Goal: Book appointment/travel/reservation

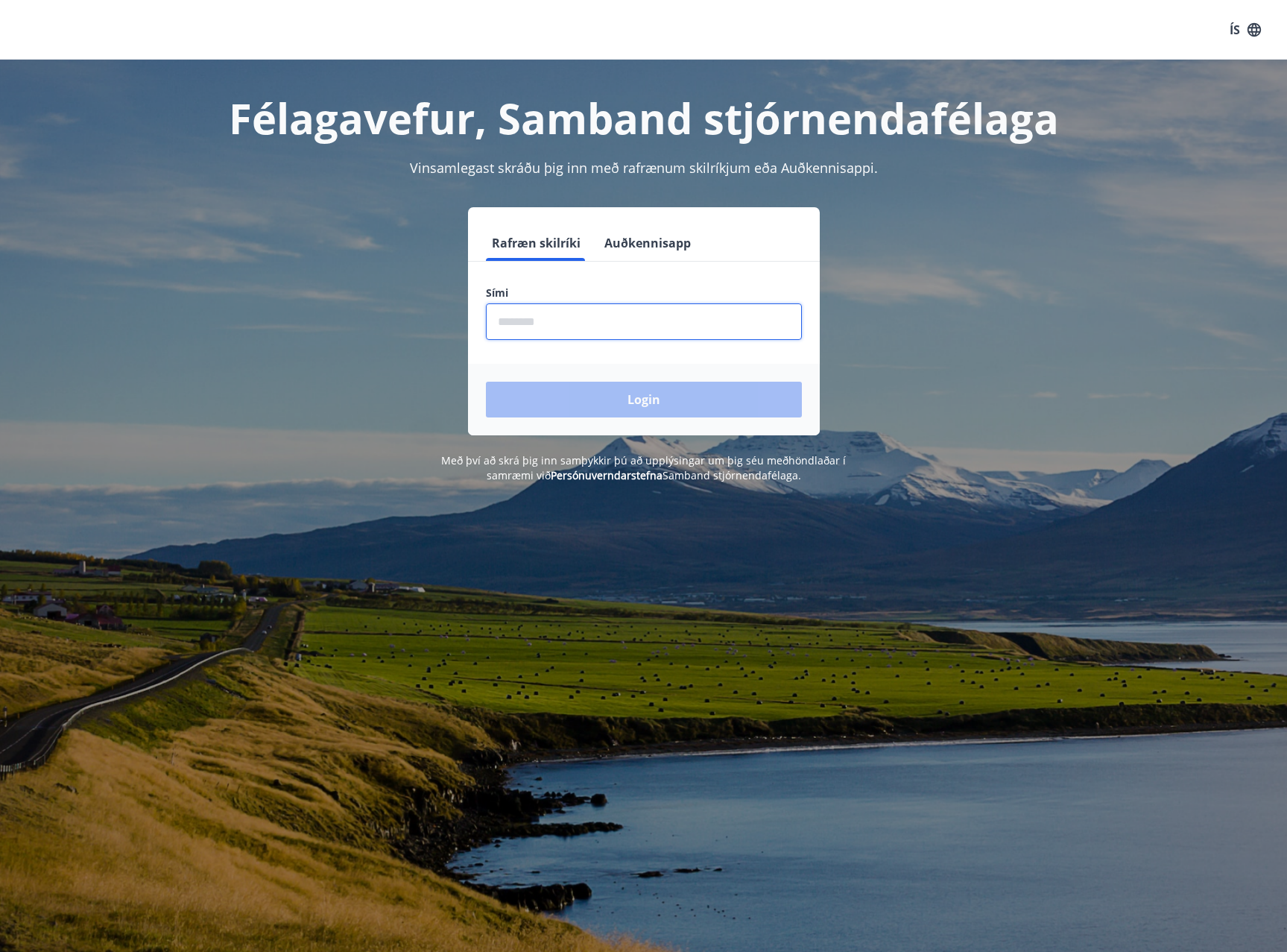
click at [545, 330] on input "phone" at bounding box center [643, 321] width 316 height 36
type input "********"
click at [628, 404] on button "Login" at bounding box center [643, 399] width 316 height 35
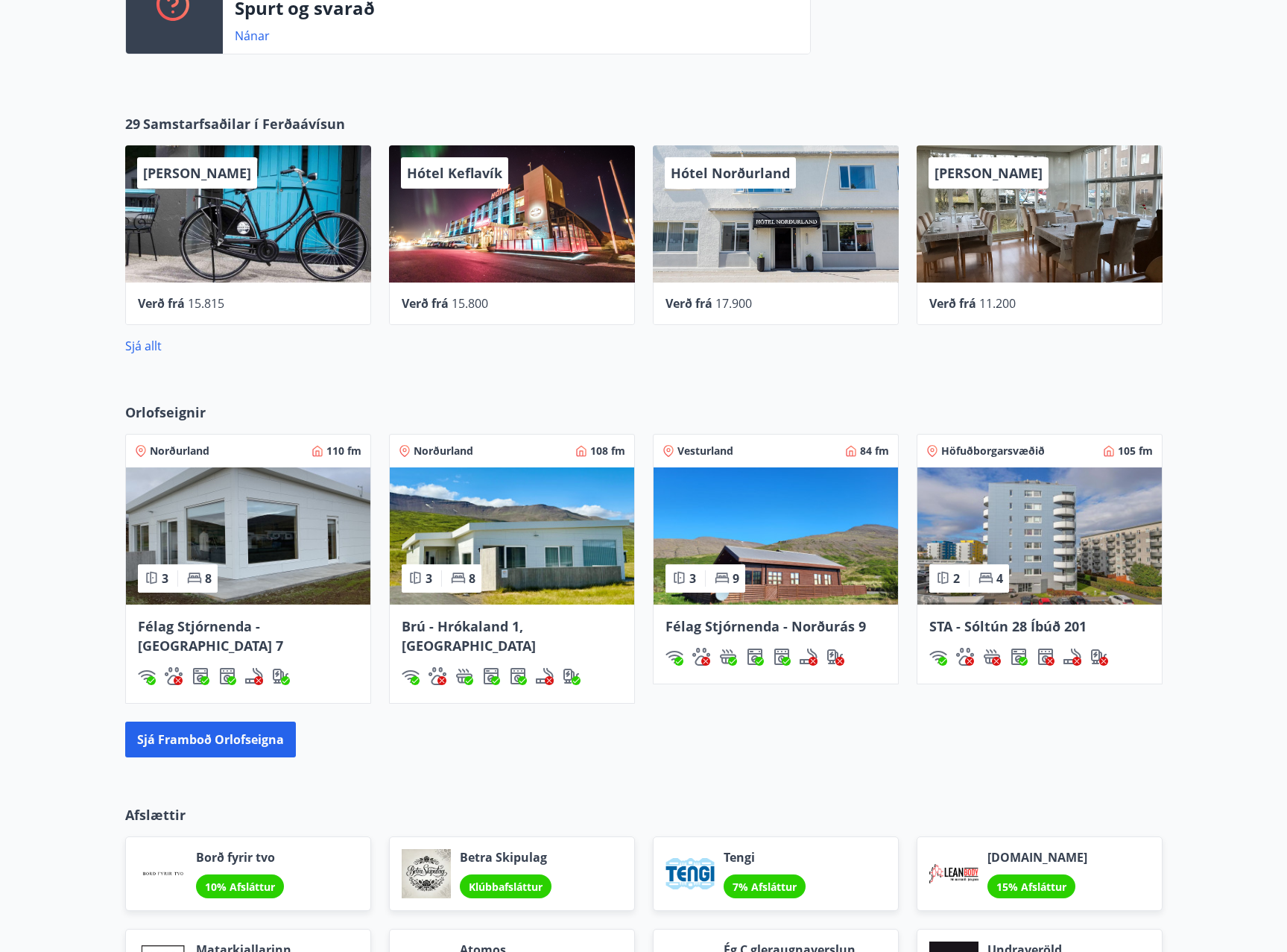
scroll to position [1267, 0]
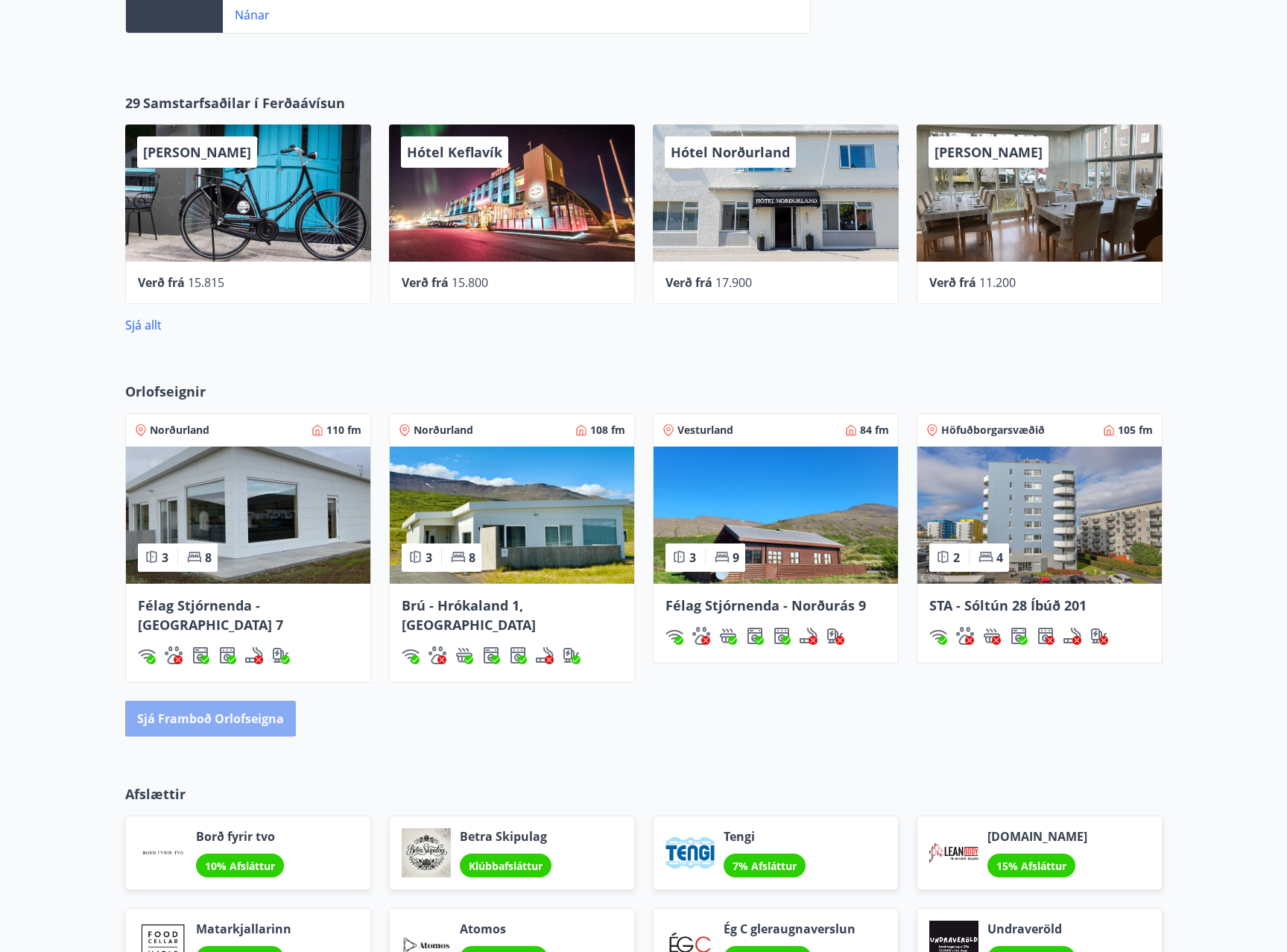
click at [265, 702] on button "Sjá framboð orlofseigna" at bounding box center [211, 718] width 171 height 35
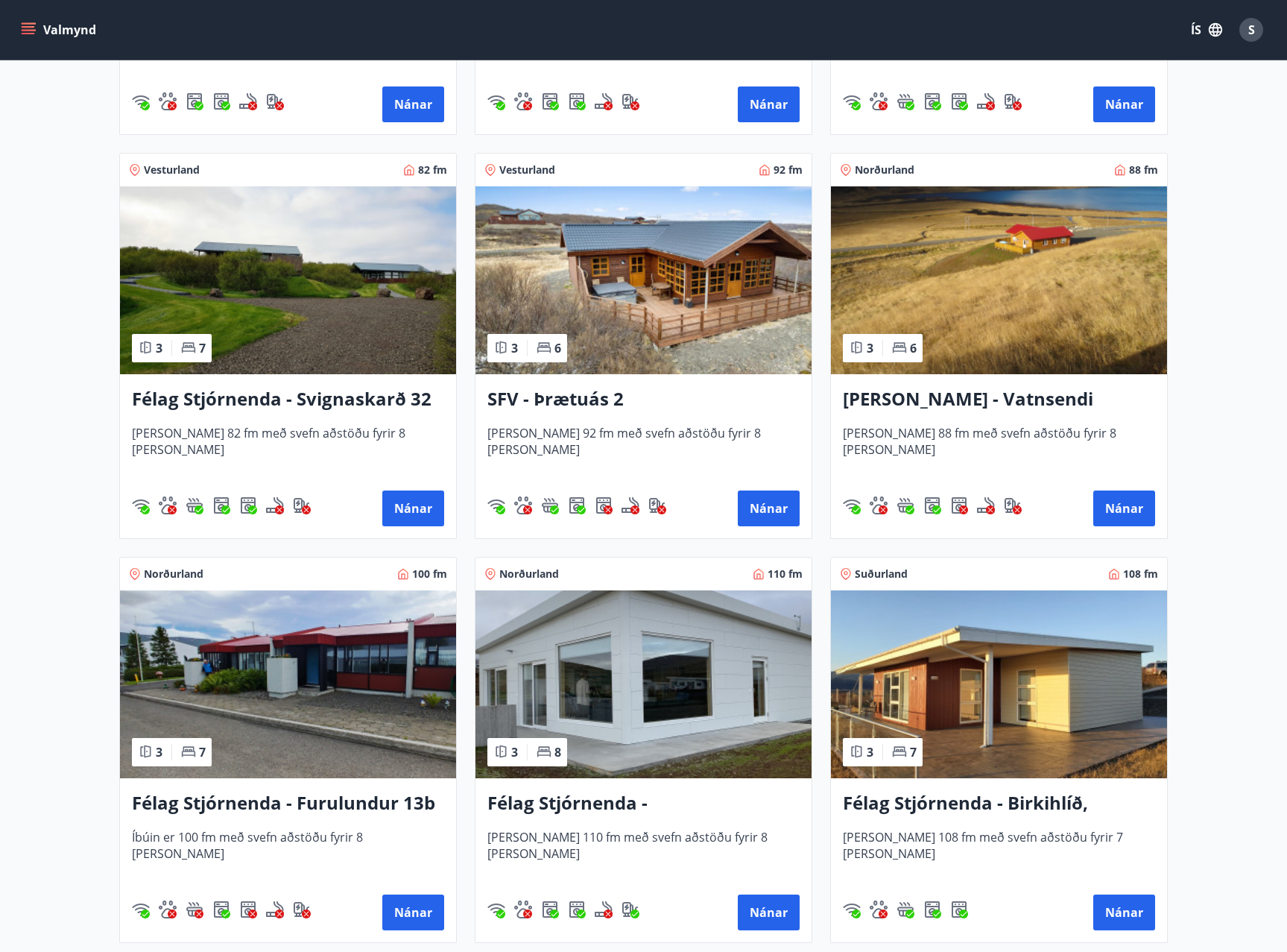
scroll to position [2639, 0]
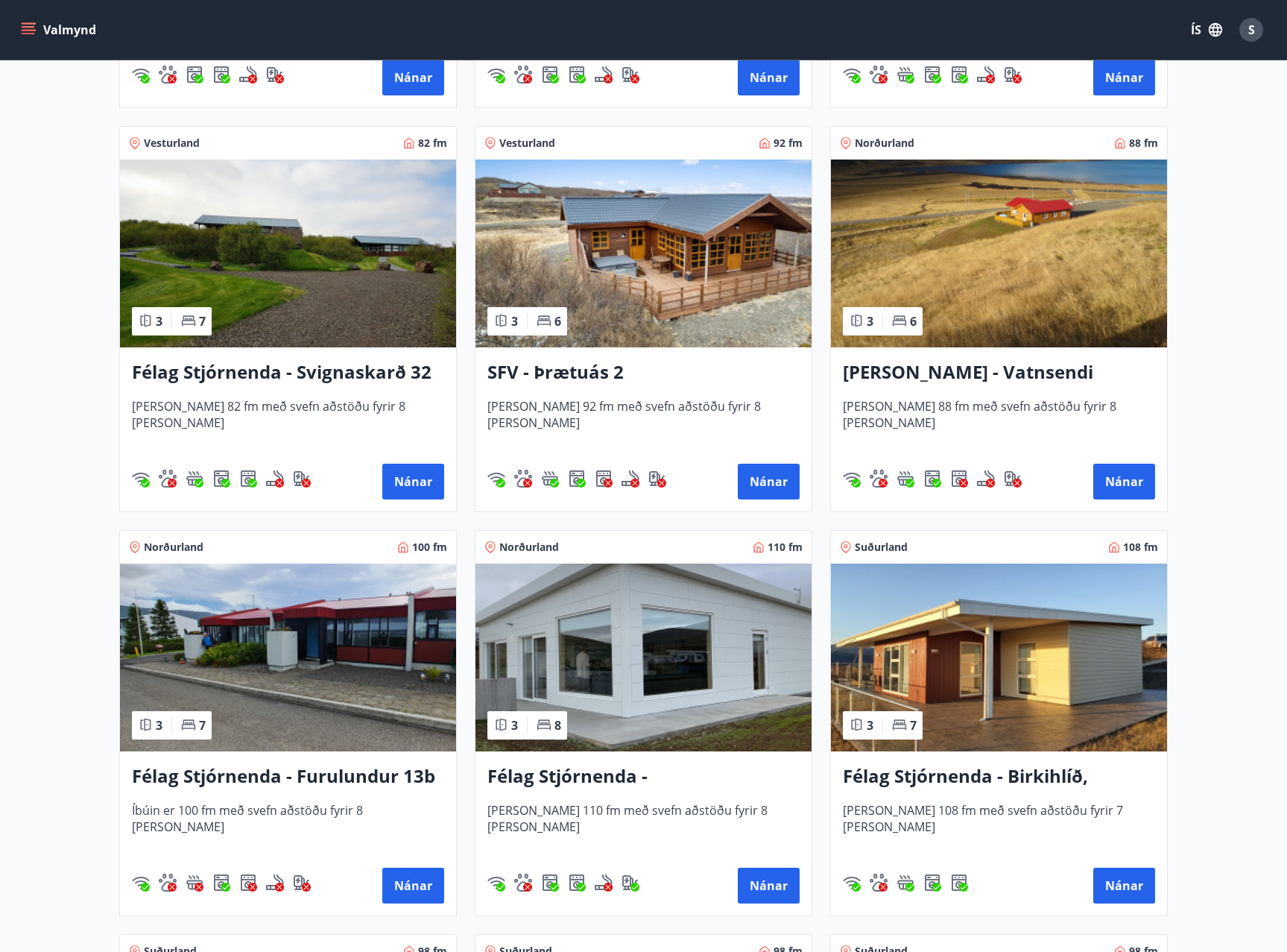
click at [343, 639] on img at bounding box center [288, 657] width 336 height 188
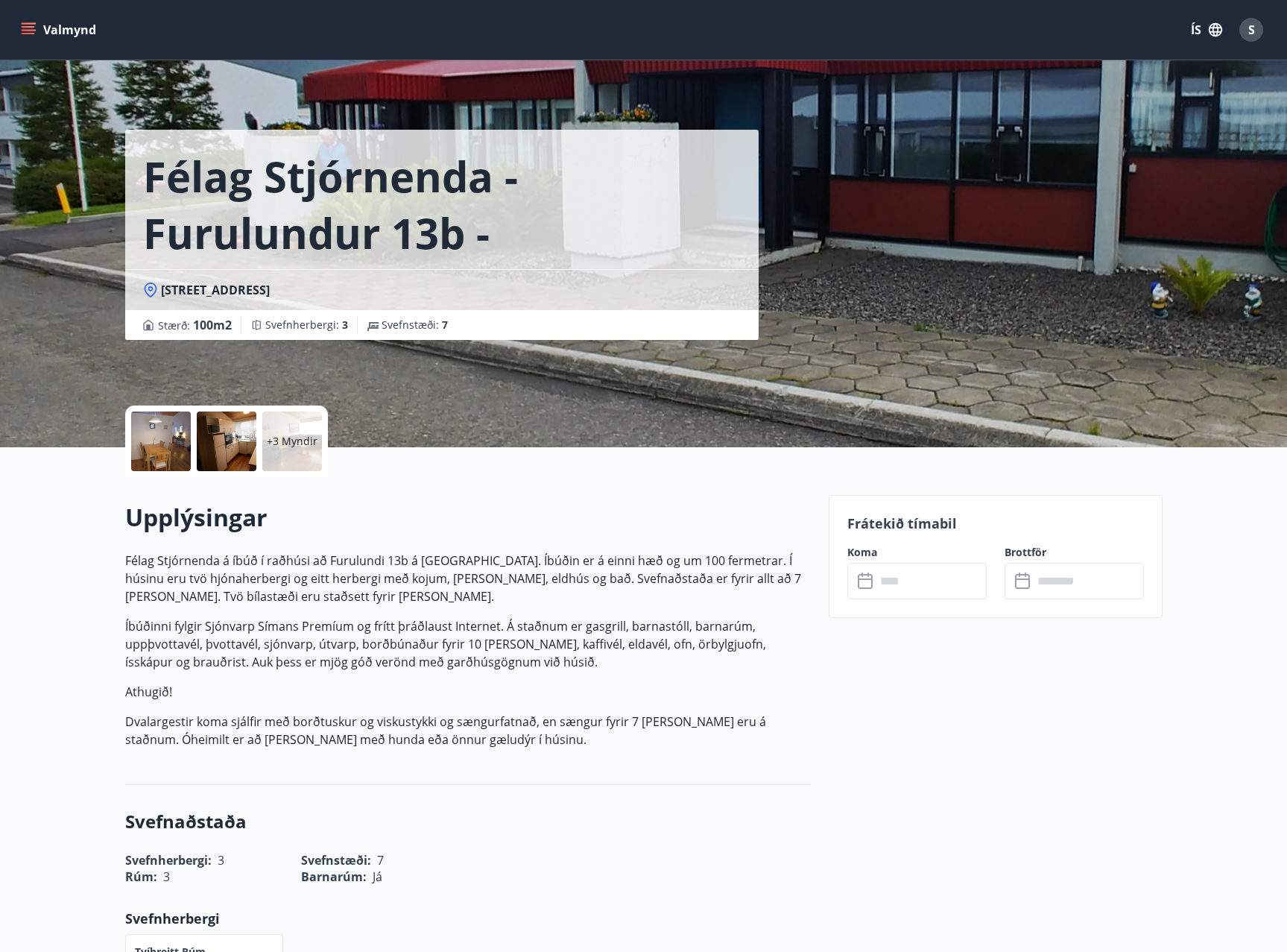
click at [286, 441] on p "+3 Myndir" at bounding box center [292, 441] width 50 height 15
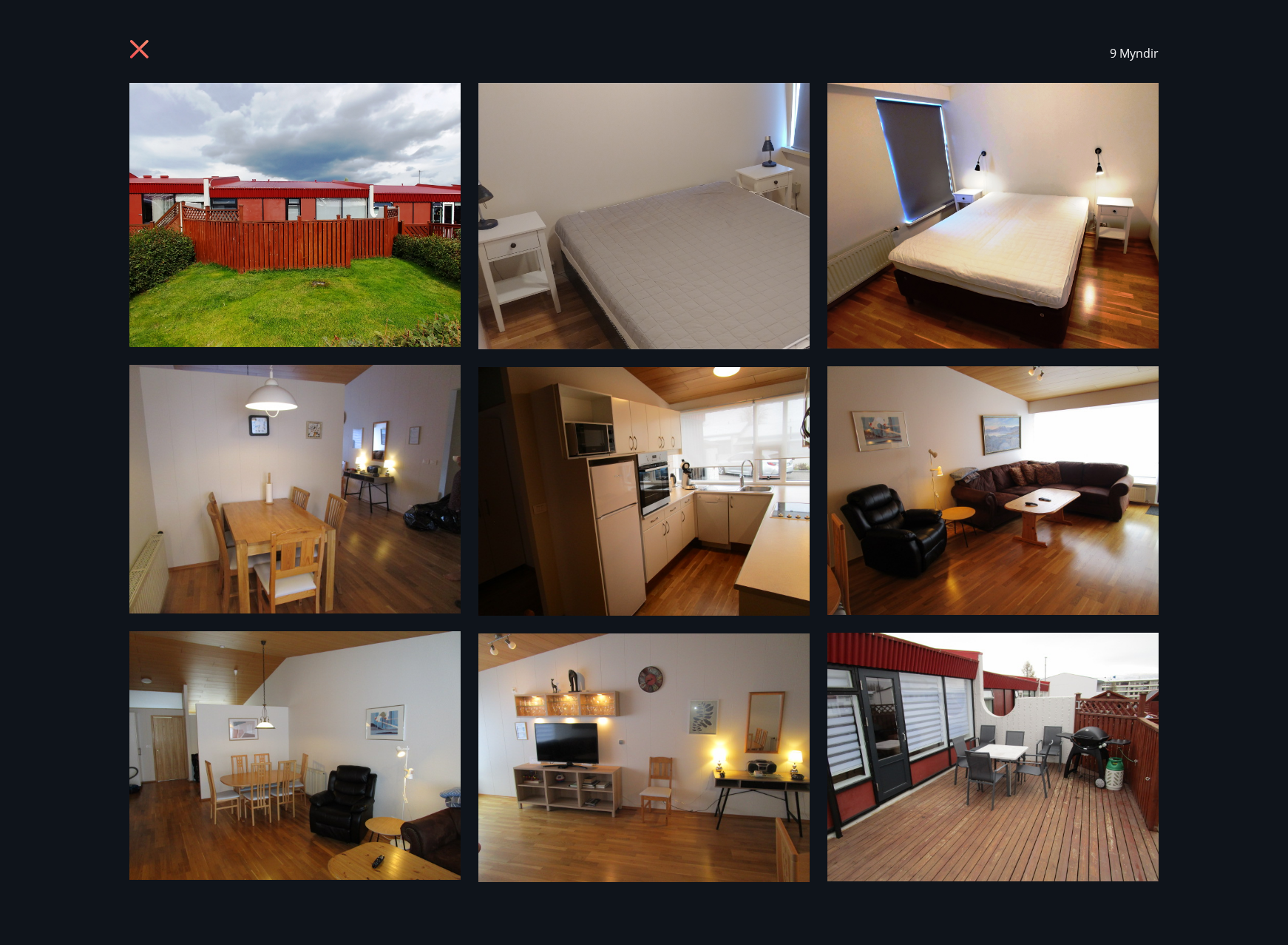
click at [134, 48] on icon at bounding box center [140, 51] width 24 height 24
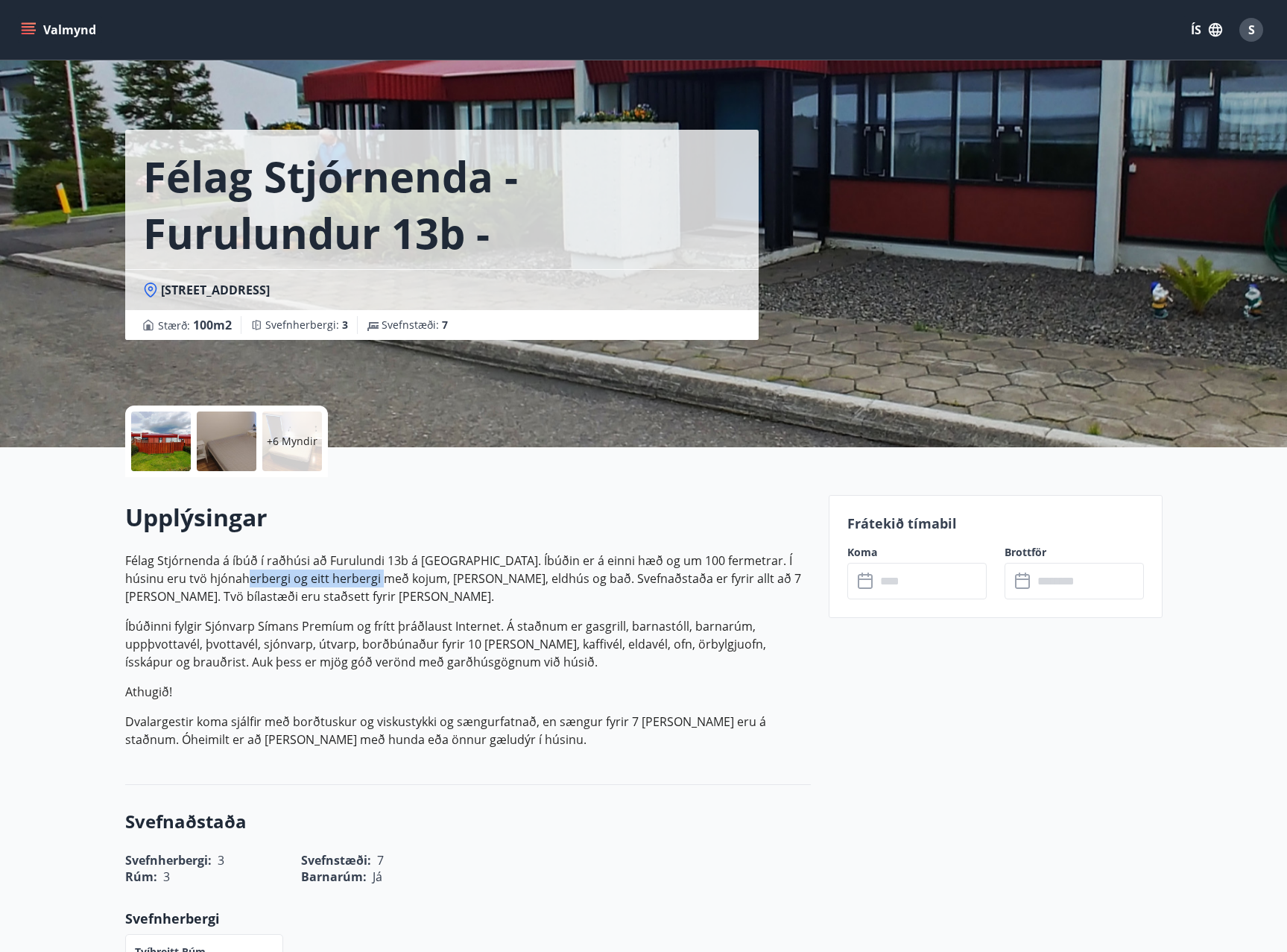
drag, startPoint x: 215, startPoint y: 573, endPoint x: 355, endPoint y: 573, distance: 140.0
click at [355, 573] on p "Félag Stjórnenda á íbúð í raðhúsi að Furulundi 13b á [GEOGRAPHIC_DATA]. Íbúðin …" at bounding box center [468, 578] width 686 height 54
drag, startPoint x: 482, startPoint y: 576, endPoint x: 493, endPoint y: 576, distance: 11.0
click at [493, 576] on p "Félag Stjórnenda á íbúð í raðhúsi að Furulundi 13b á [GEOGRAPHIC_DATA]. Íbúðin …" at bounding box center [468, 578] width 686 height 54
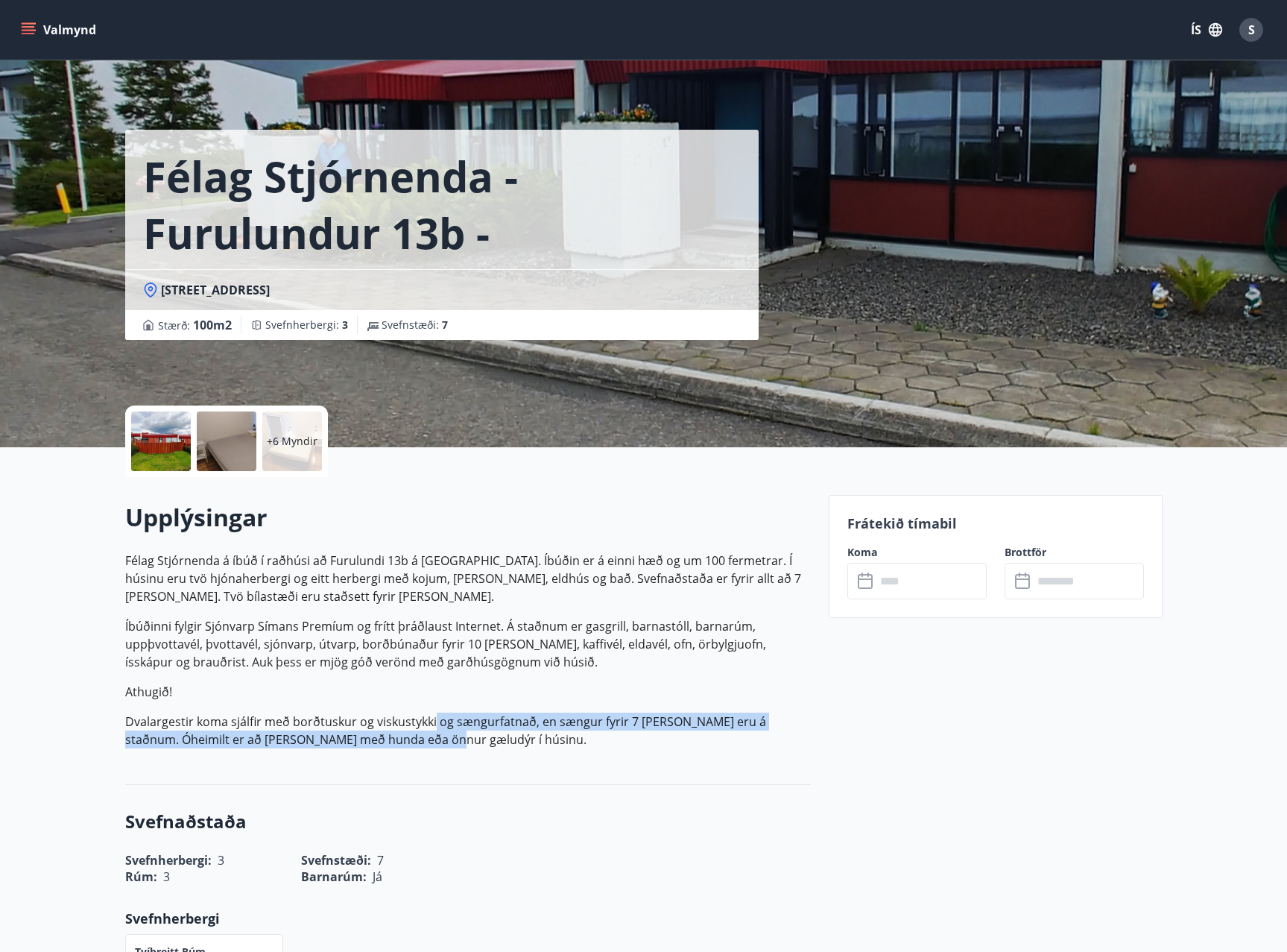
drag, startPoint x: 385, startPoint y: 732, endPoint x: 433, endPoint y: 724, distance: 48.7
click at [433, 724] on p "Dvalargestir koma sjálfir með borðtuskur og viskustykki og sængurfatnað, en sæn…" at bounding box center [468, 730] width 686 height 35
click at [395, 741] on p "Dvalargestir koma sjálfir með borðtuskur og viskustykki og sængurfatnað, en sæn…" at bounding box center [468, 730] width 686 height 35
click at [302, 441] on p "+6 Myndir" at bounding box center [292, 441] width 50 height 15
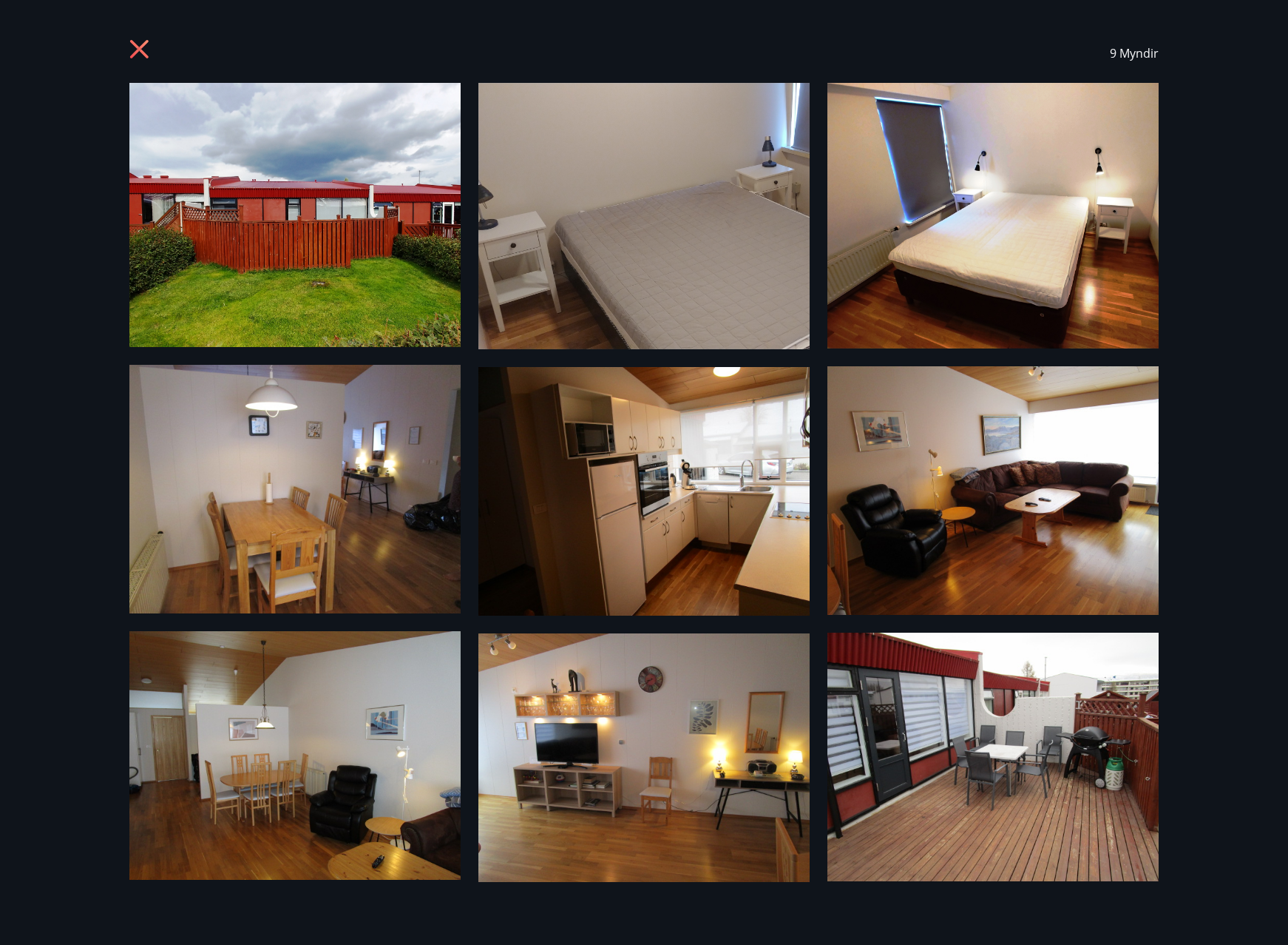
click at [147, 47] on icon at bounding box center [140, 51] width 24 height 24
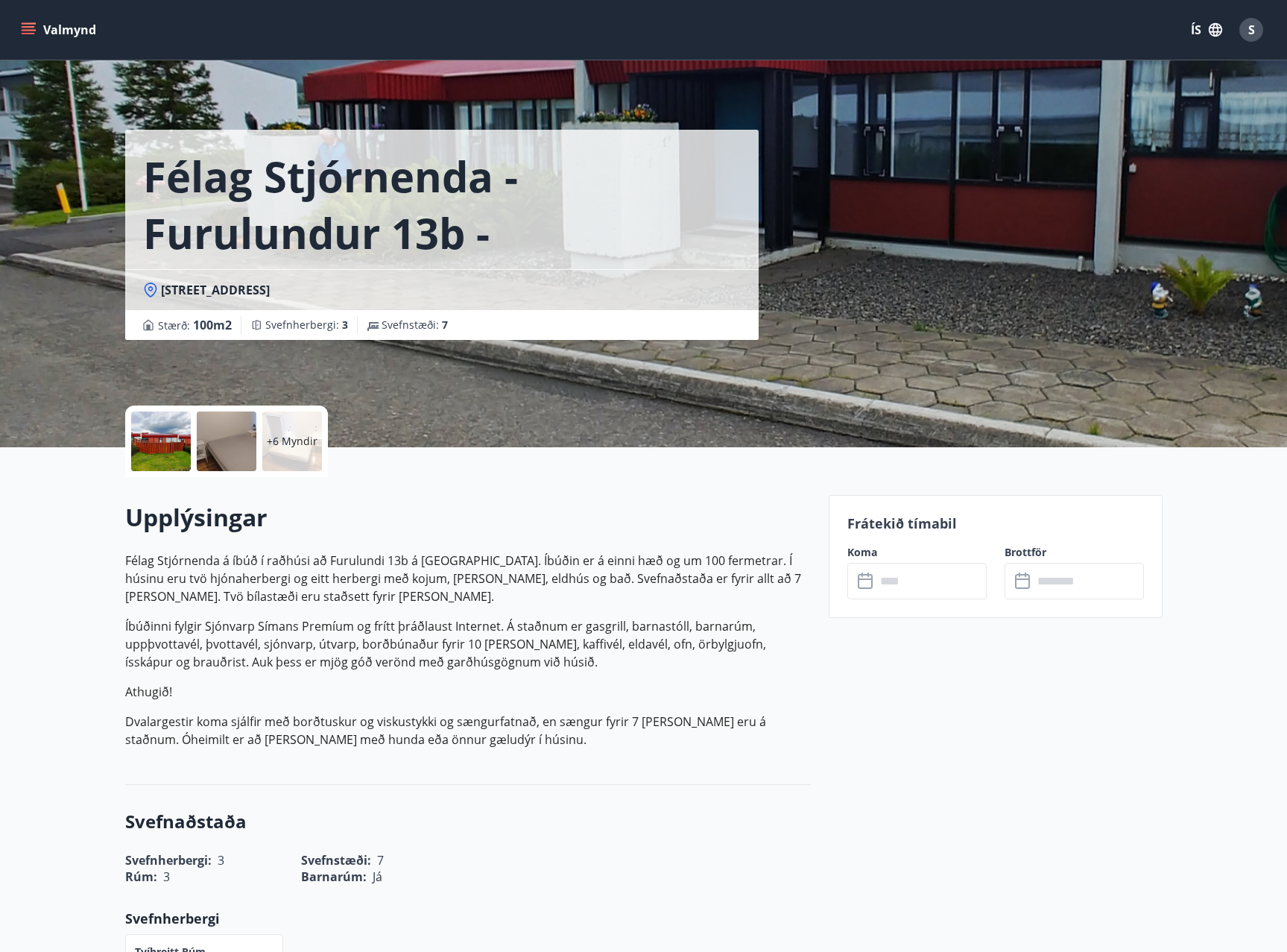
scroll to position [3, 0]
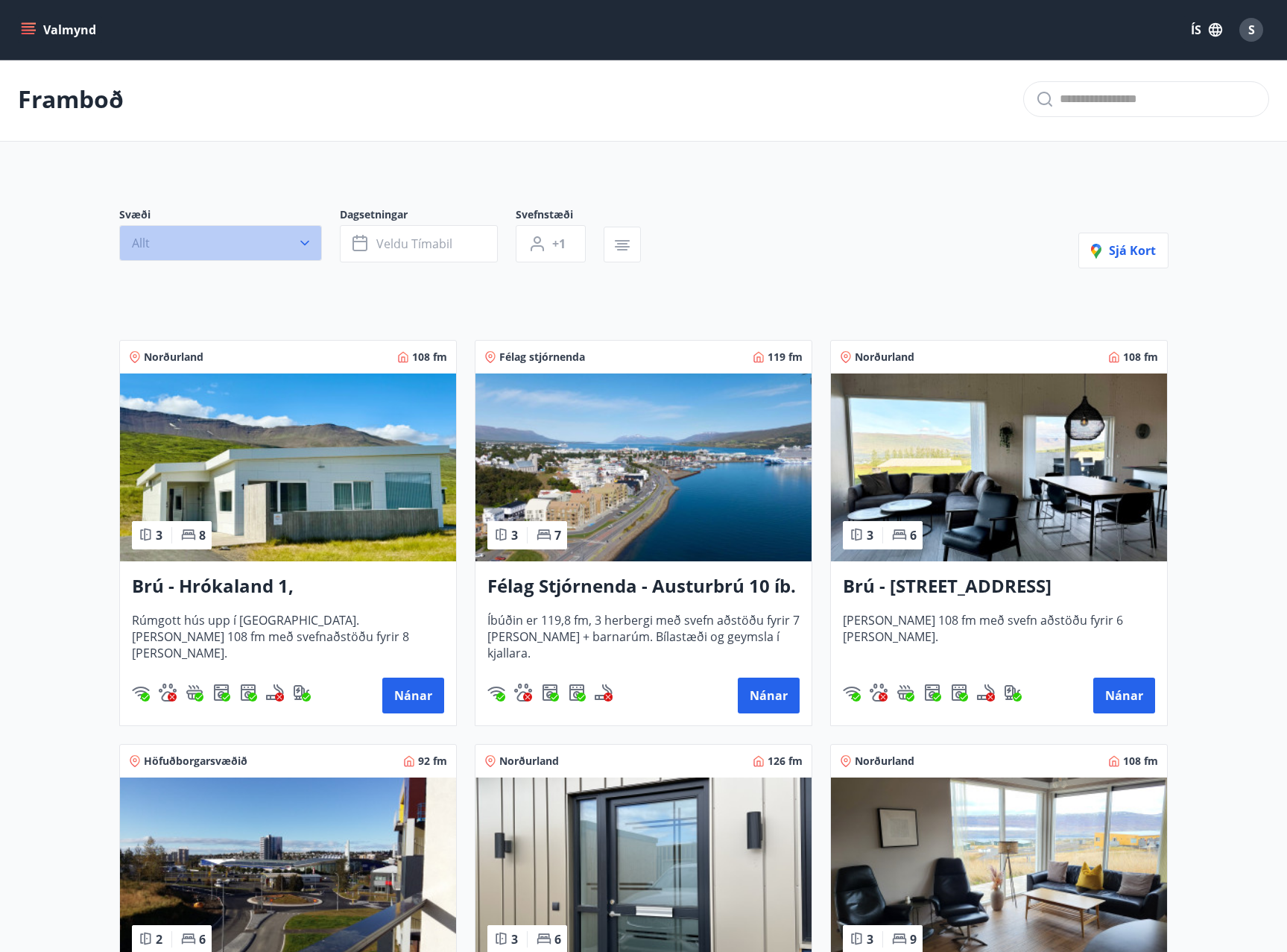
click at [310, 234] on button "Allt" at bounding box center [220, 242] width 203 height 35
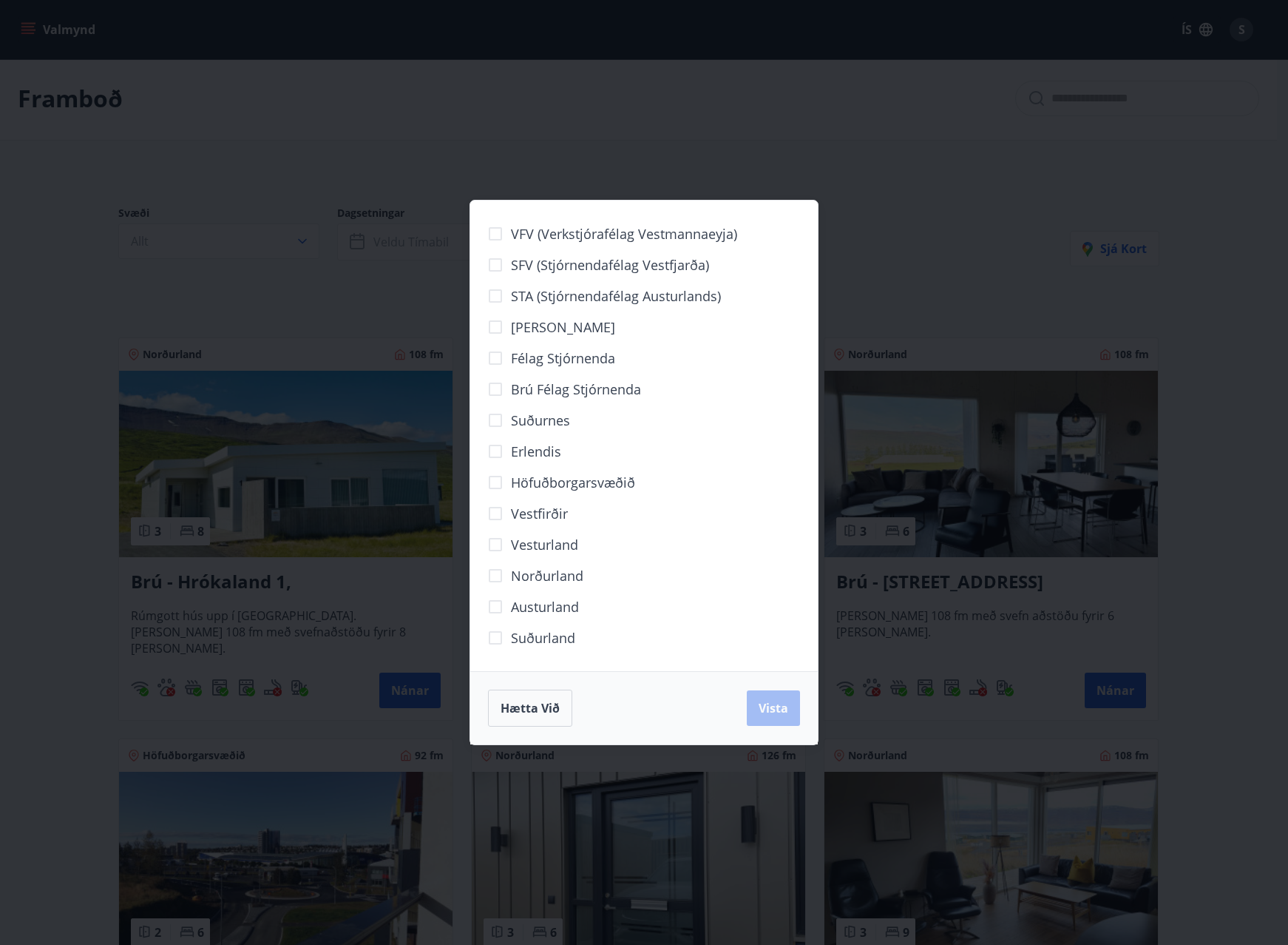
click at [566, 574] on span "Norðurland" at bounding box center [547, 575] width 73 height 19
click at [765, 701] on button "Vista" at bounding box center [774, 708] width 54 height 35
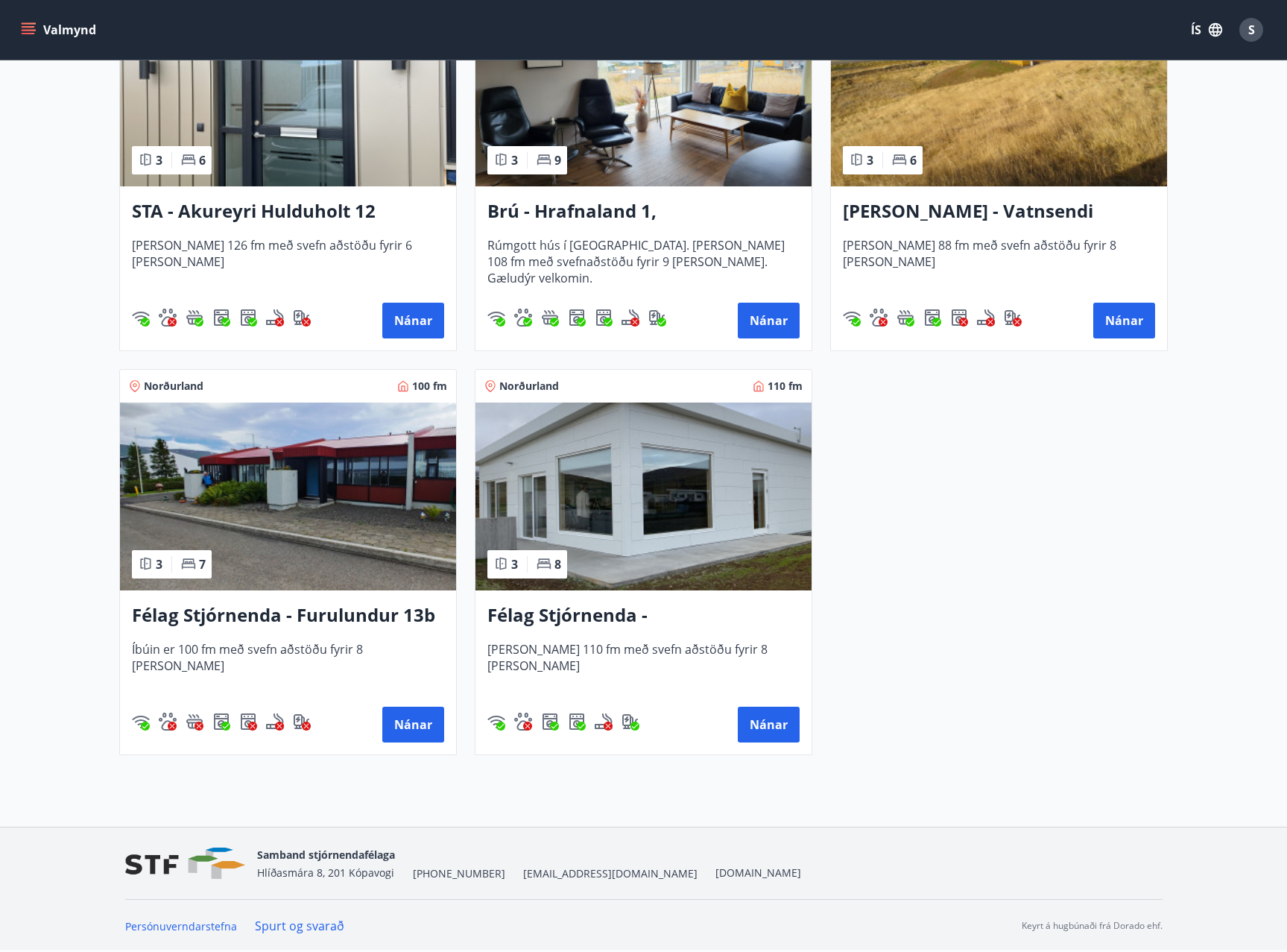
scroll to position [220, 0]
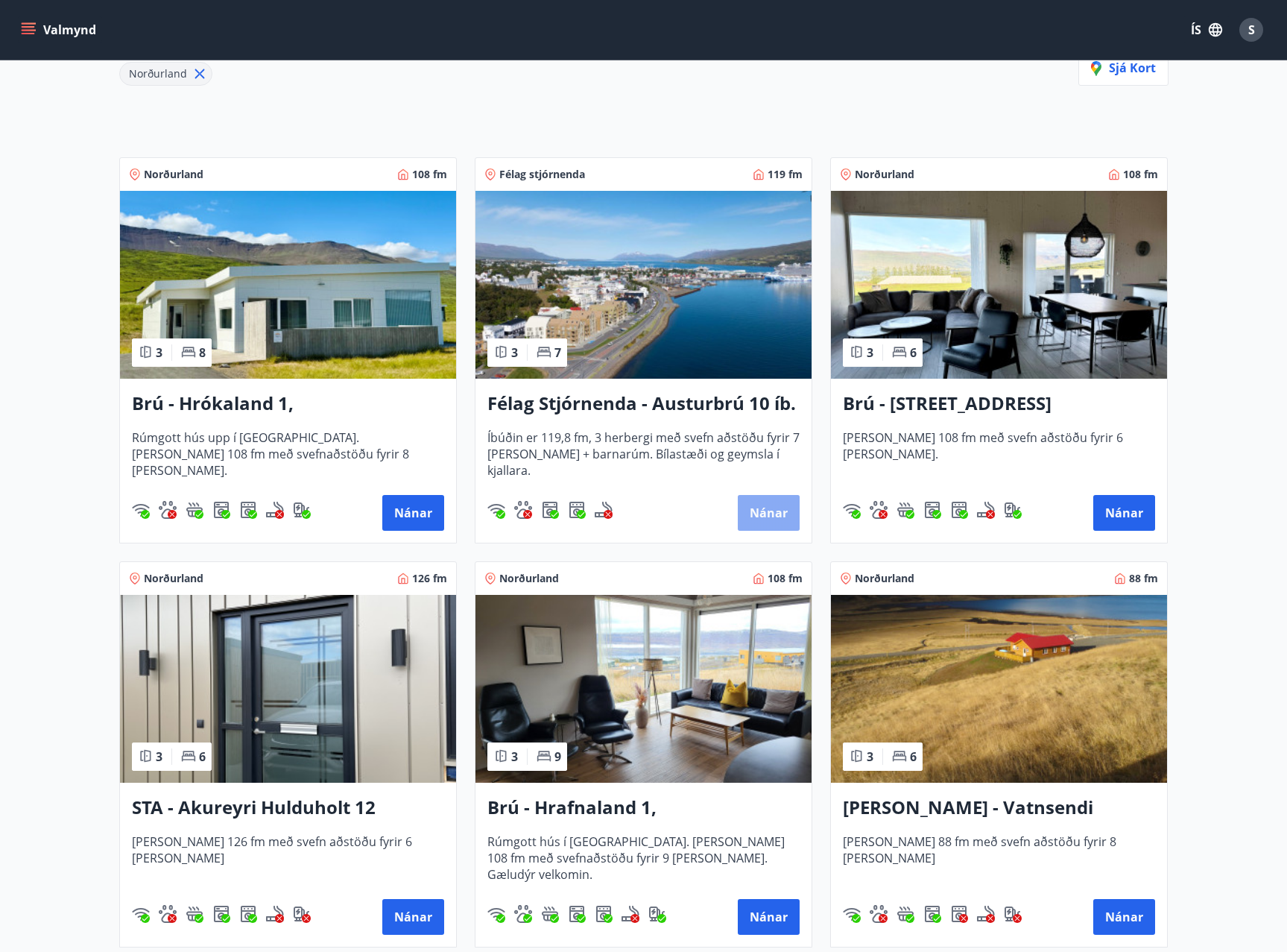
click at [772, 507] on button "Nánar" at bounding box center [769, 512] width 62 height 35
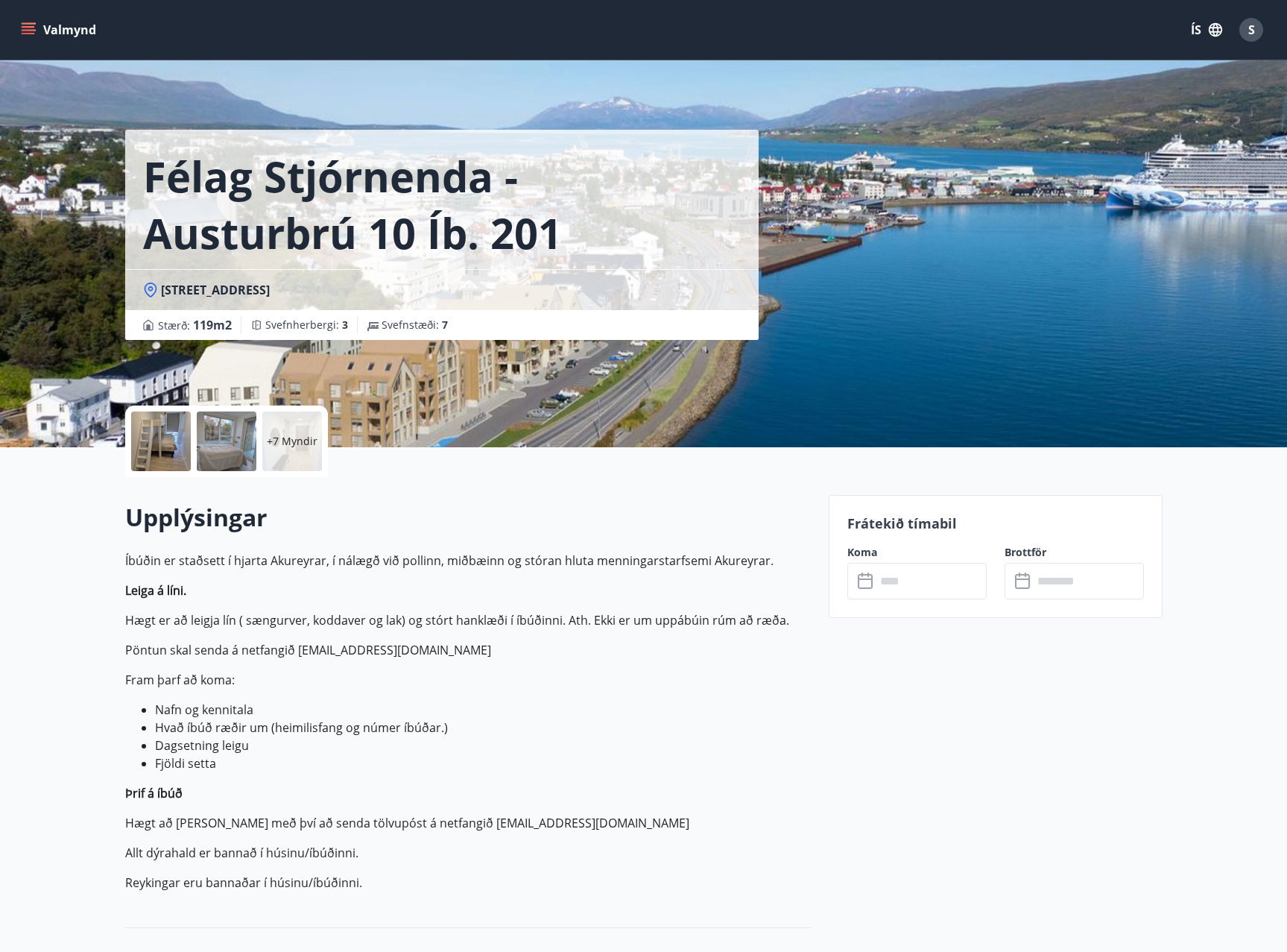
click at [288, 450] on div "+7 Myndir" at bounding box center [291, 441] width 59 height 59
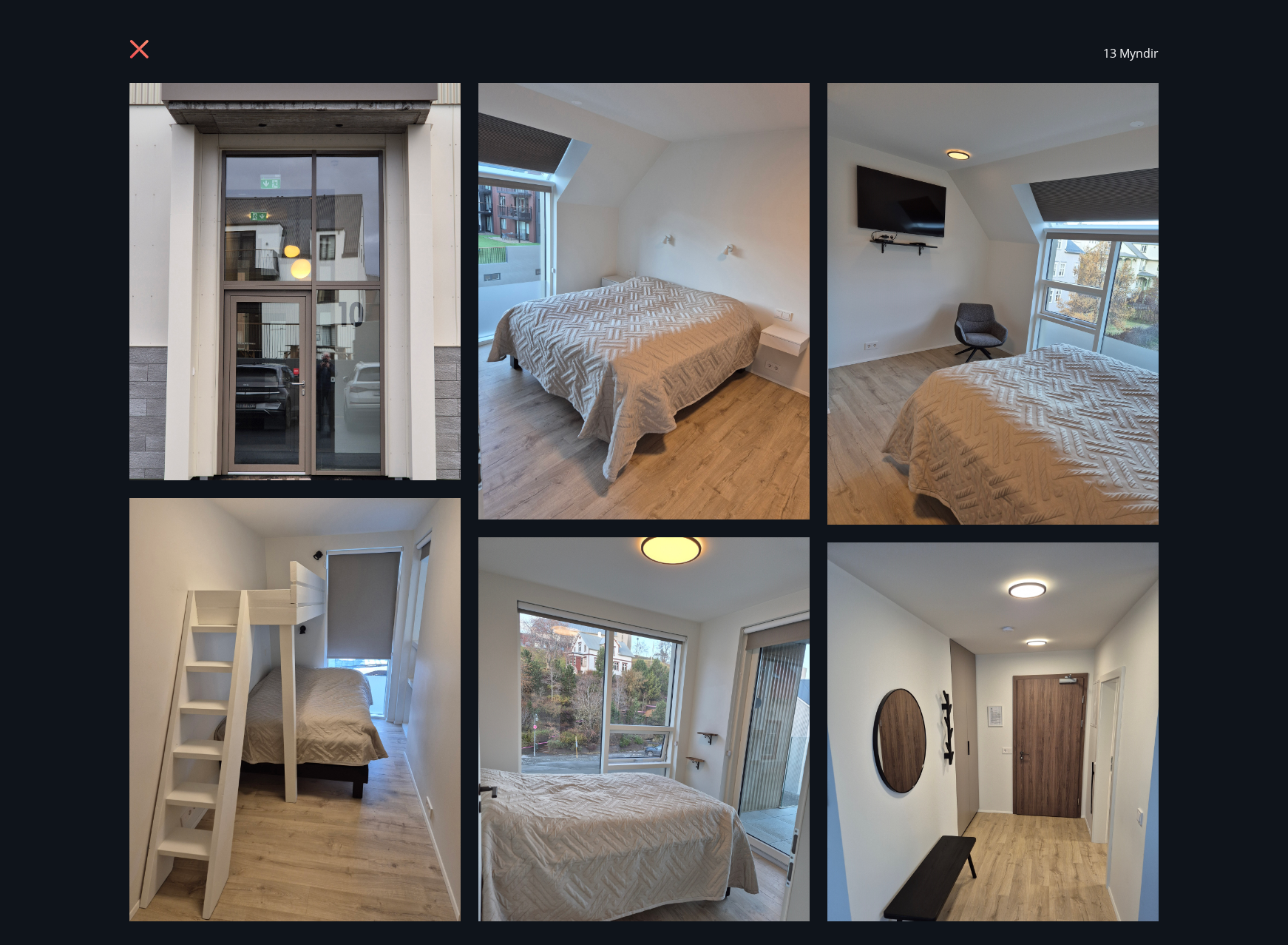
click at [124, 47] on div "13 Myndir" at bounding box center [644, 53] width 1065 height 59
click at [138, 52] on icon at bounding box center [139, 48] width 18 height 18
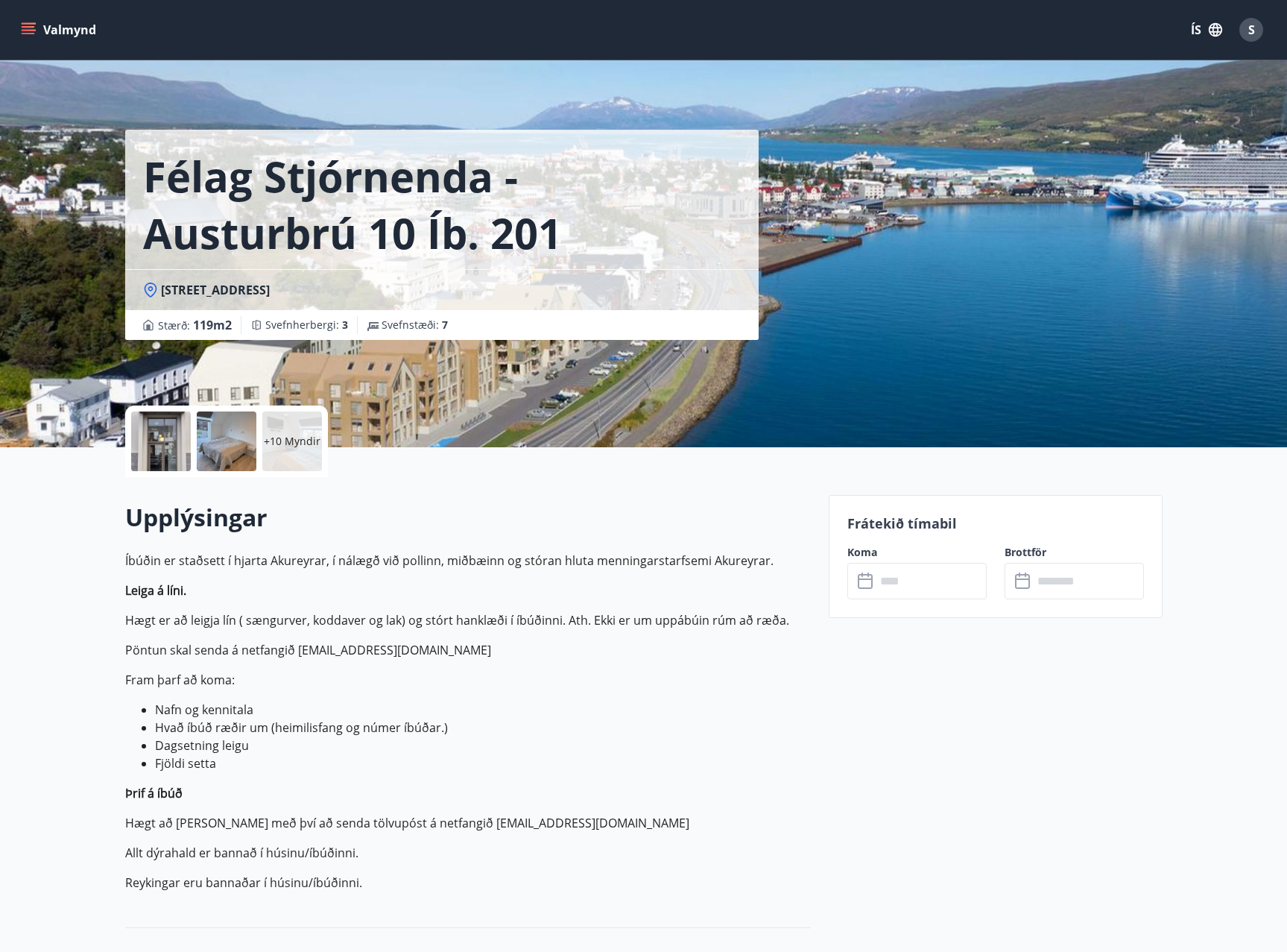
click at [40, 21] on button "Valmynd" at bounding box center [59, 30] width 84 height 27
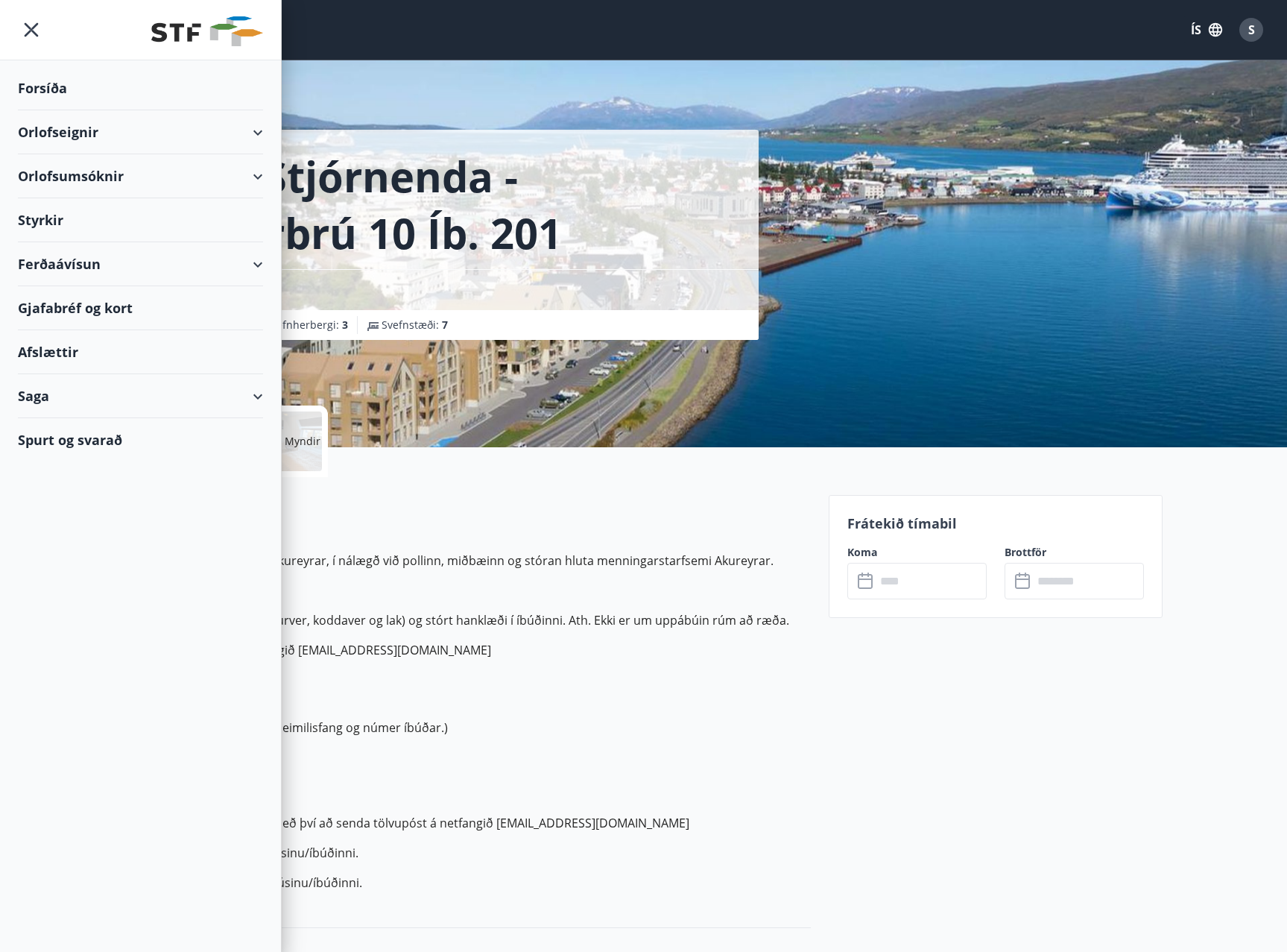
click at [261, 175] on div "Orlofsumsóknir" at bounding box center [140, 176] width 245 height 44
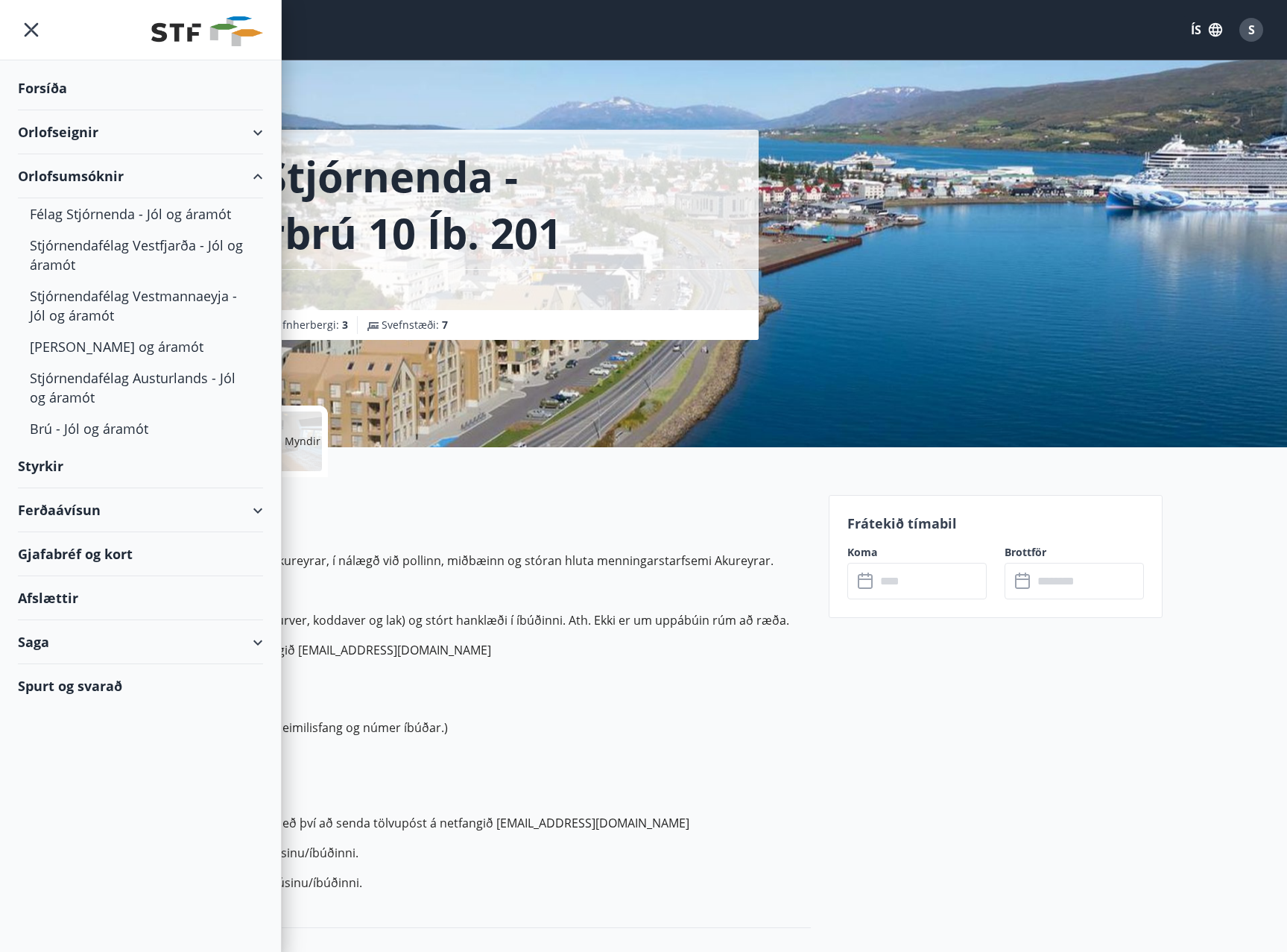
click at [255, 125] on div "Orlofseignir" at bounding box center [140, 133] width 245 height 44
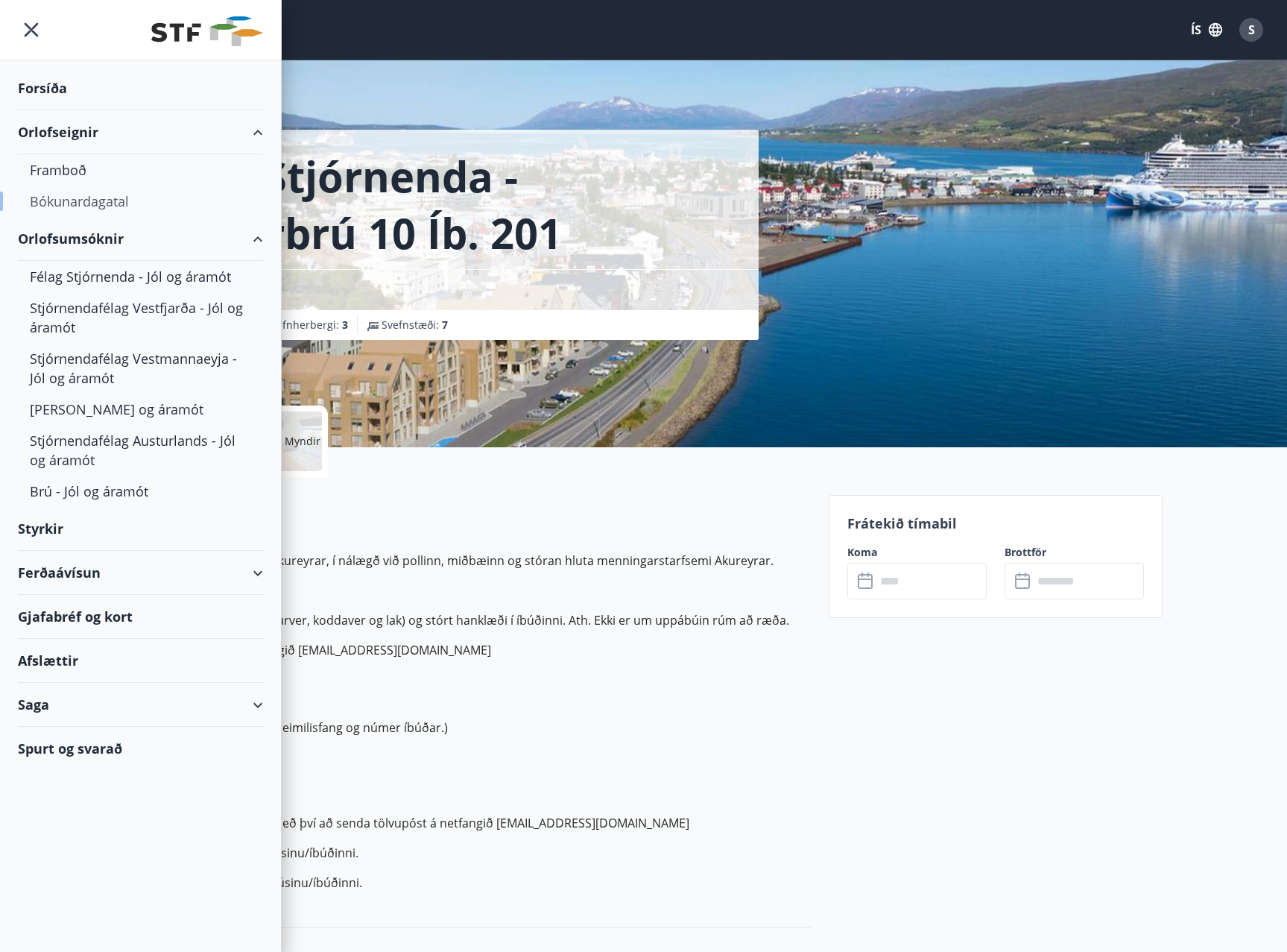
click at [53, 196] on div "Bókunardagatal" at bounding box center [141, 201] width 221 height 31
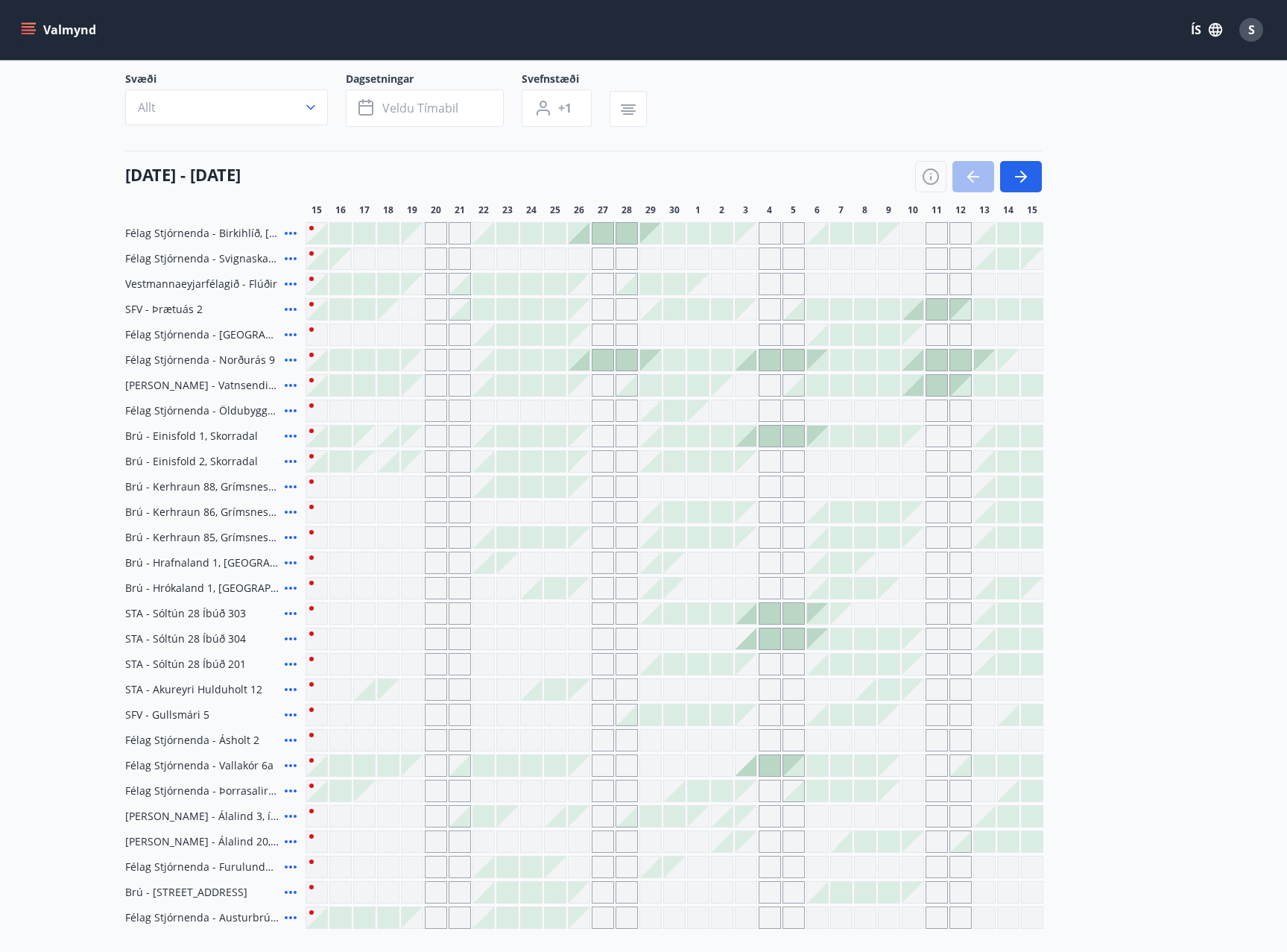
scroll to position [149, 0]
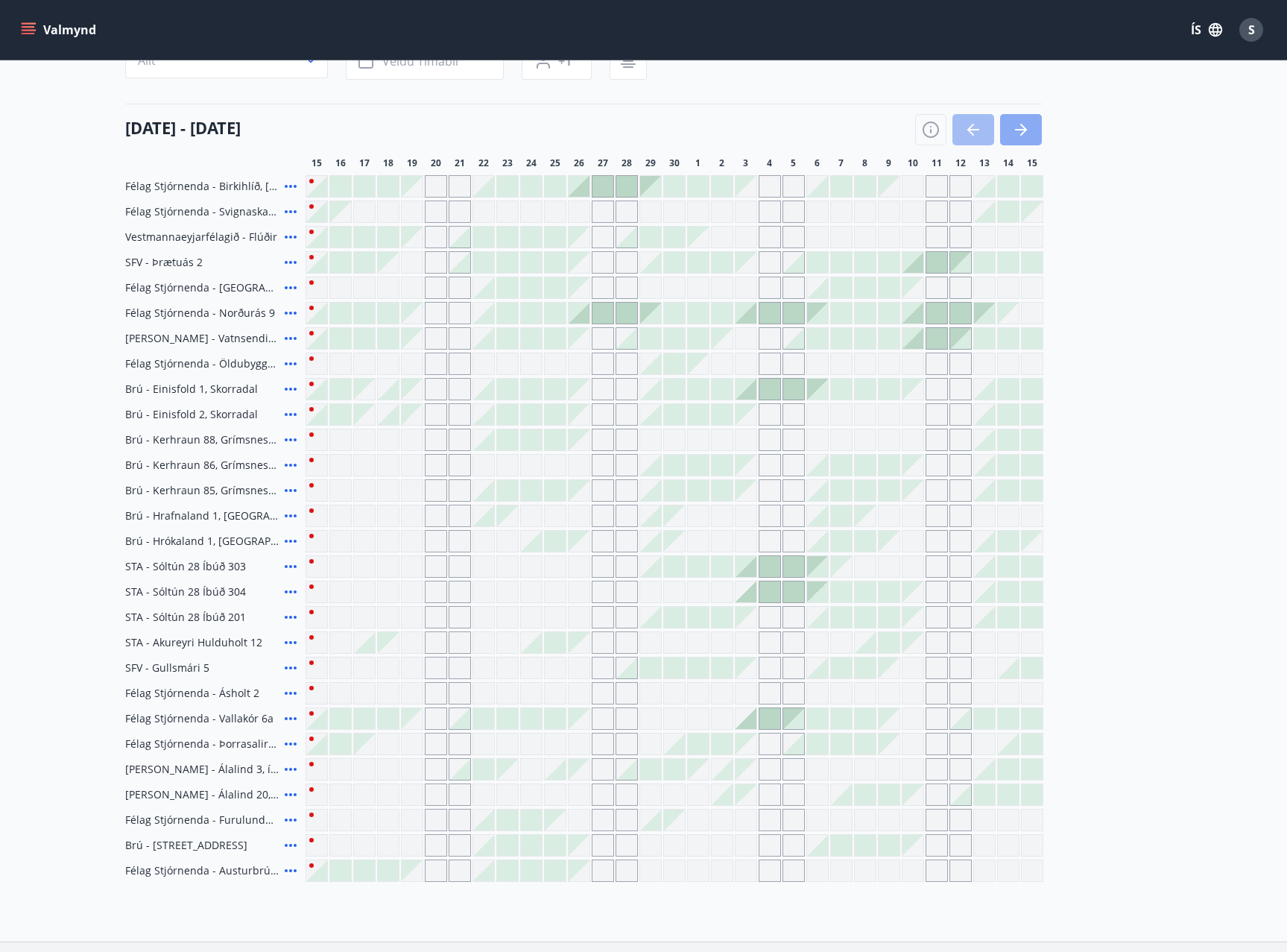
click at [1023, 134] on icon "button" at bounding box center [1021, 129] width 18 height 18
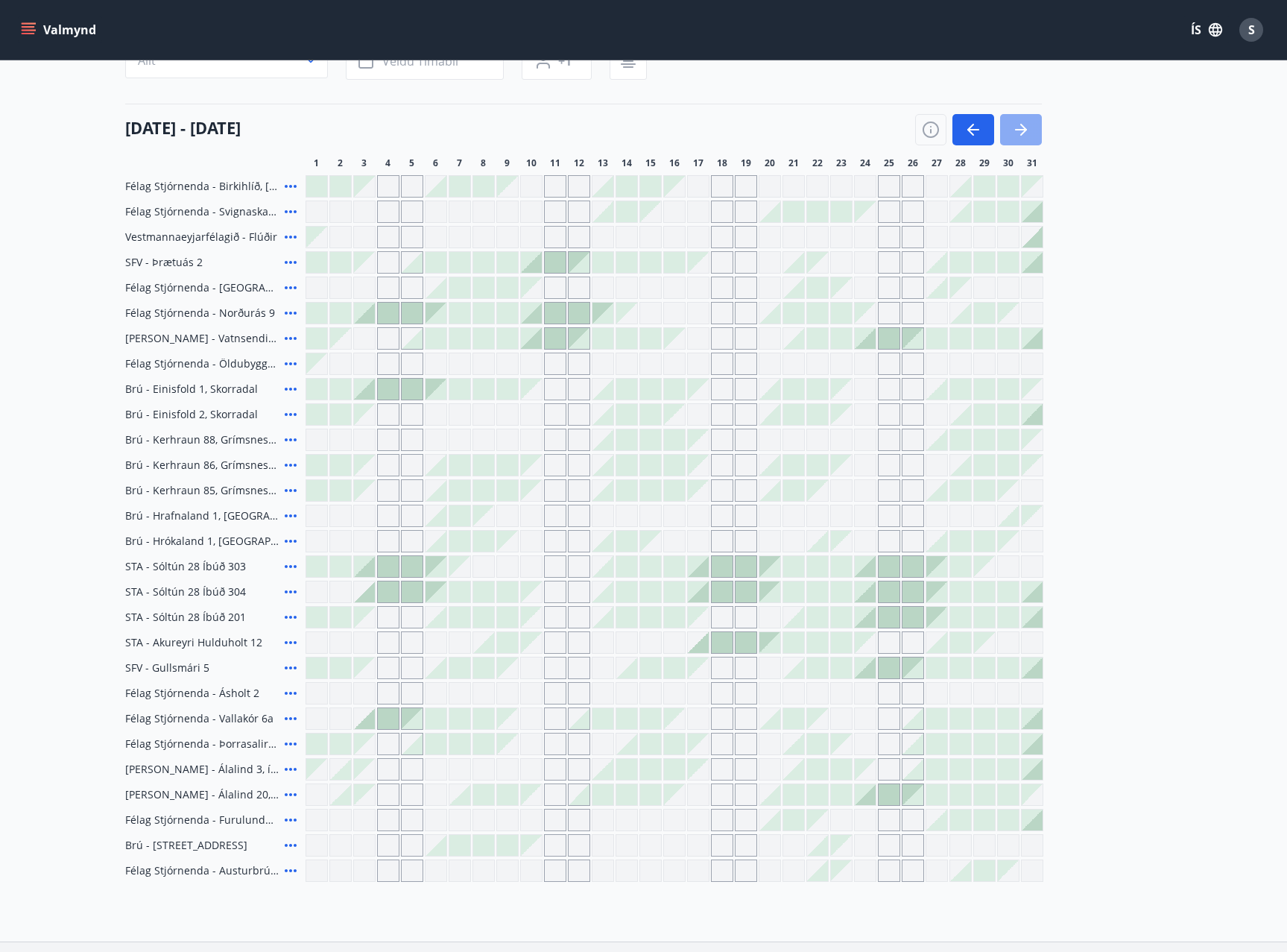
click at [1023, 134] on icon "button" at bounding box center [1021, 129] width 18 height 18
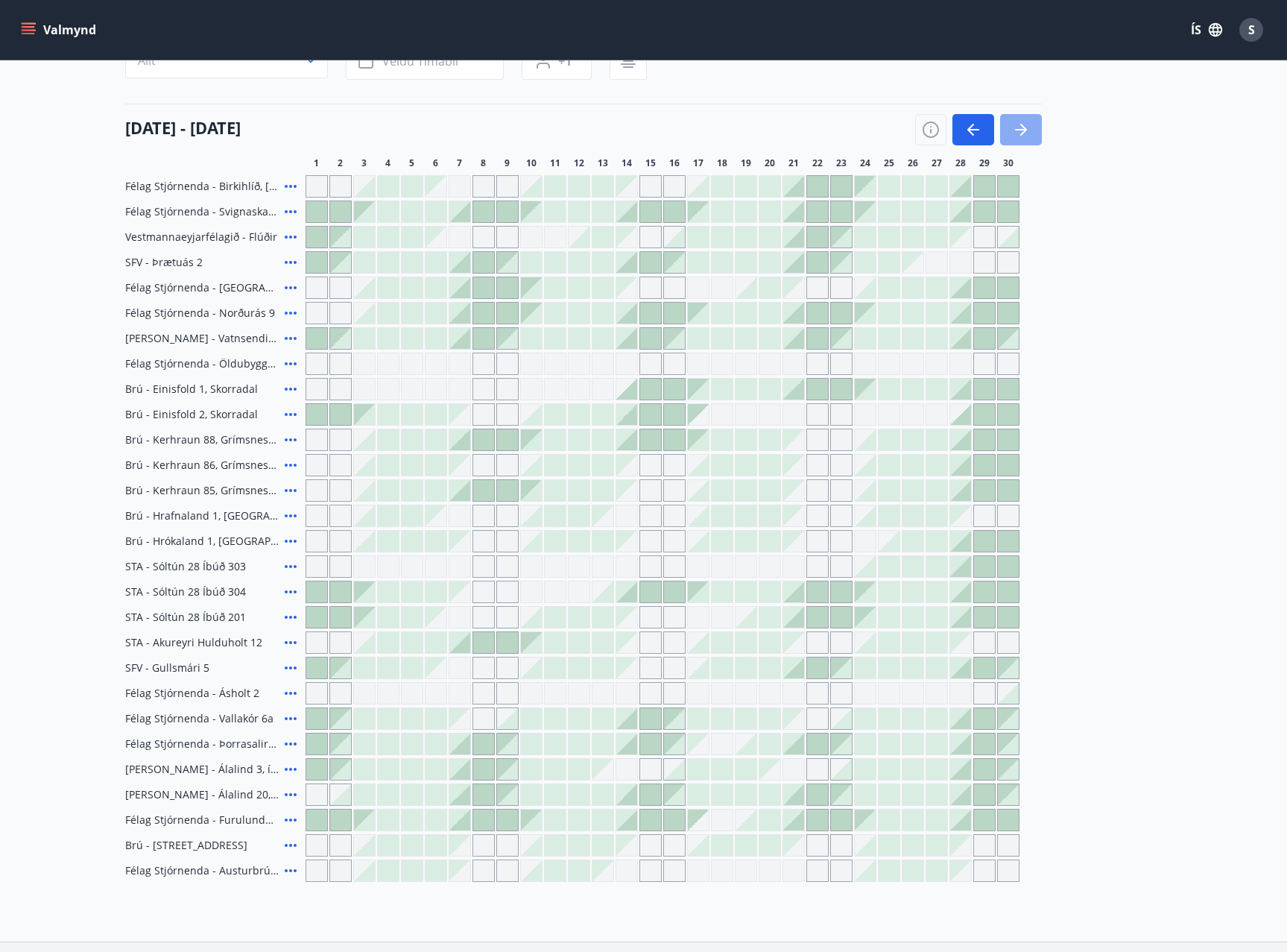
click at [1023, 134] on icon "button" at bounding box center [1021, 129] width 18 height 18
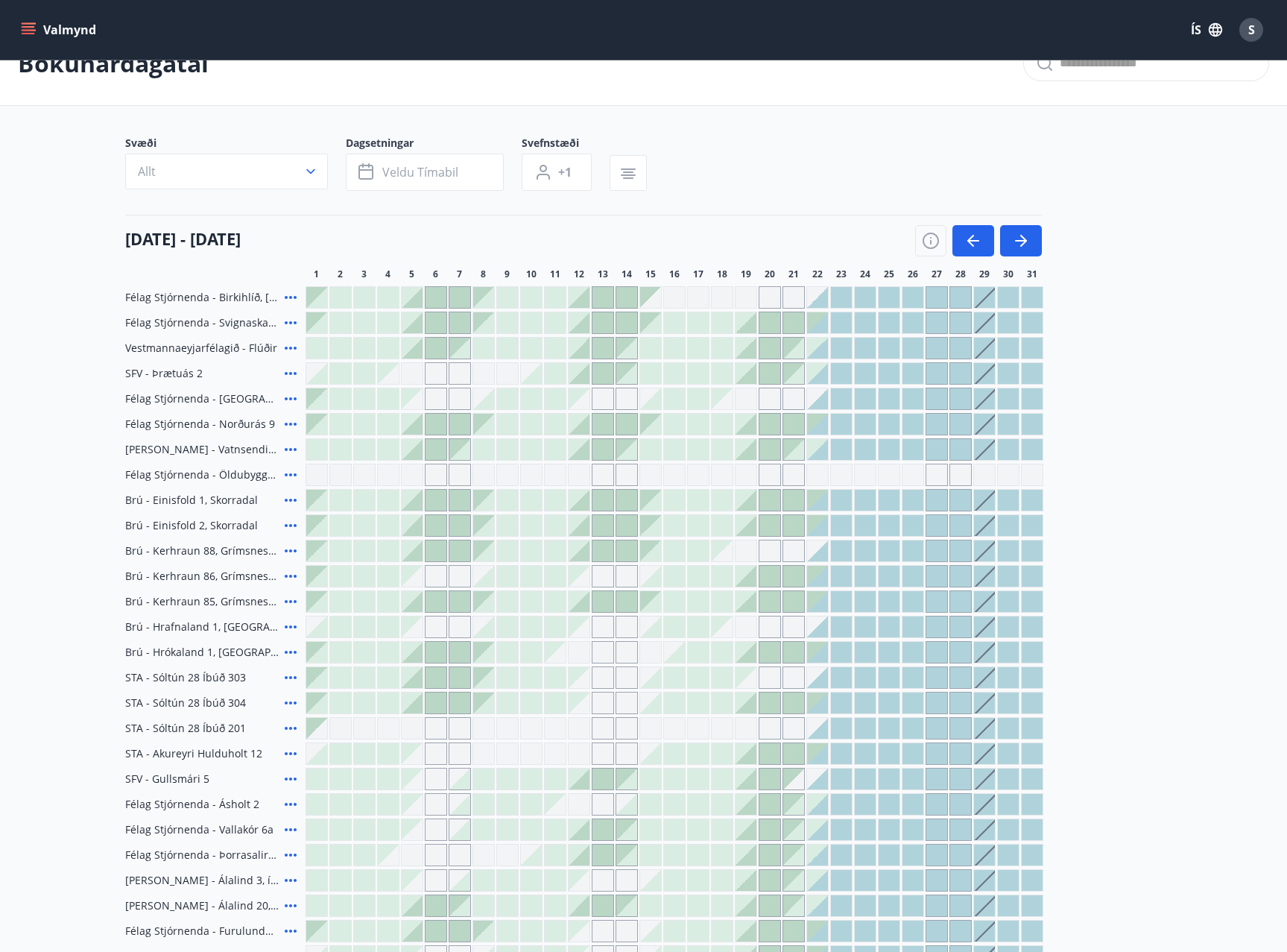
scroll to position [0, 0]
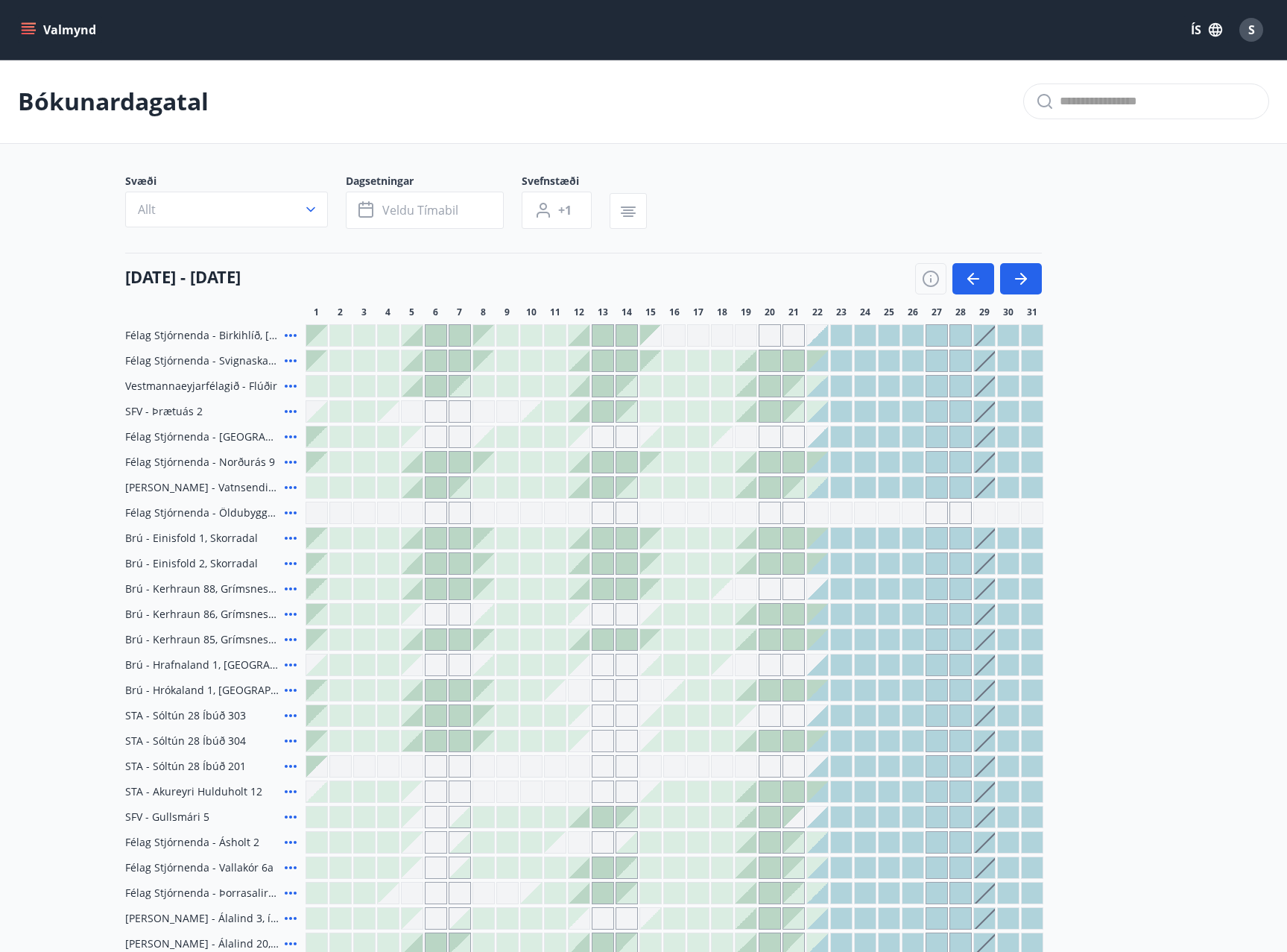
click at [344, 338] on div at bounding box center [341, 335] width 21 height 21
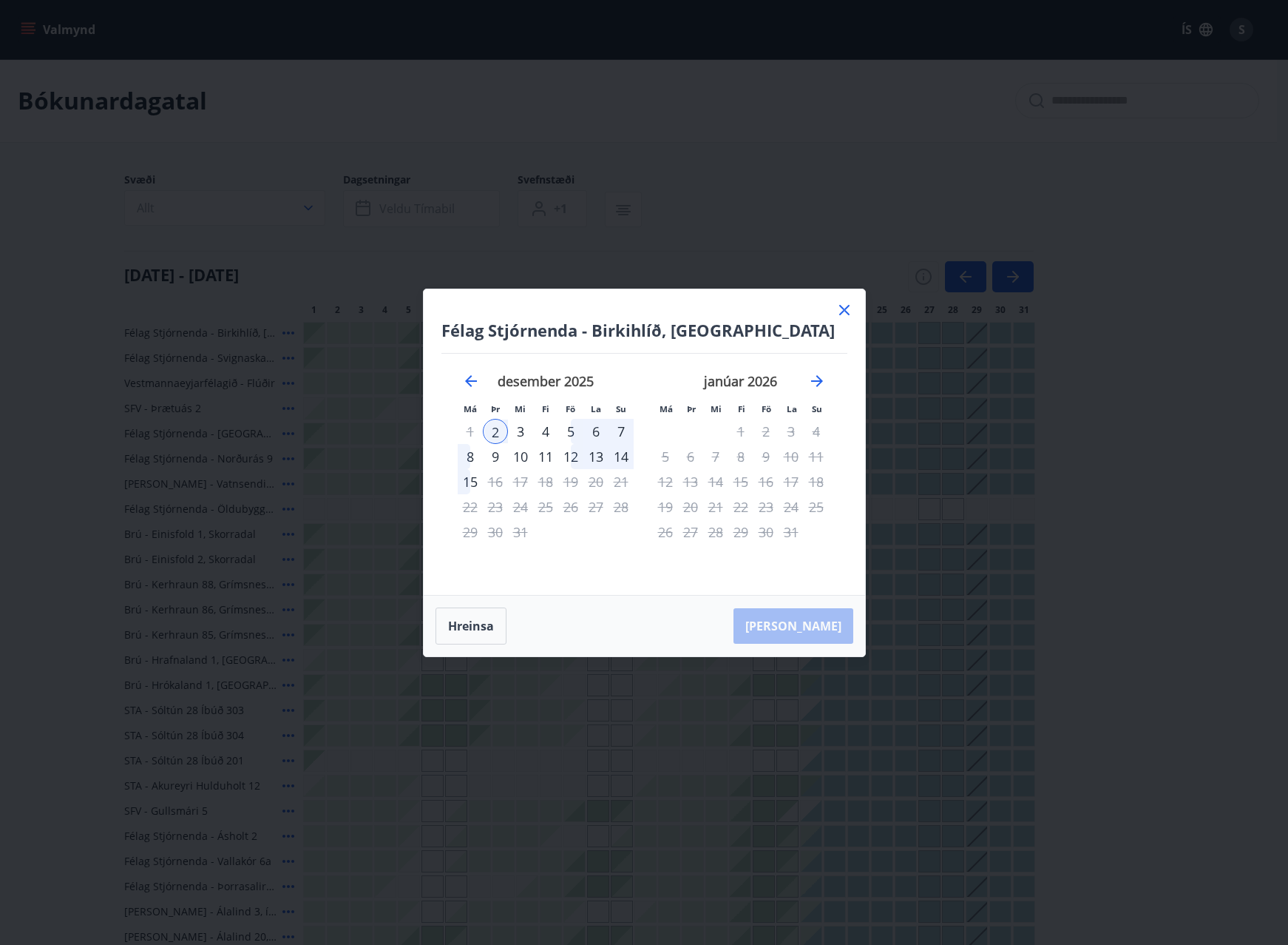
click at [839, 307] on icon at bounding box center [845, 310] width 18 height 18
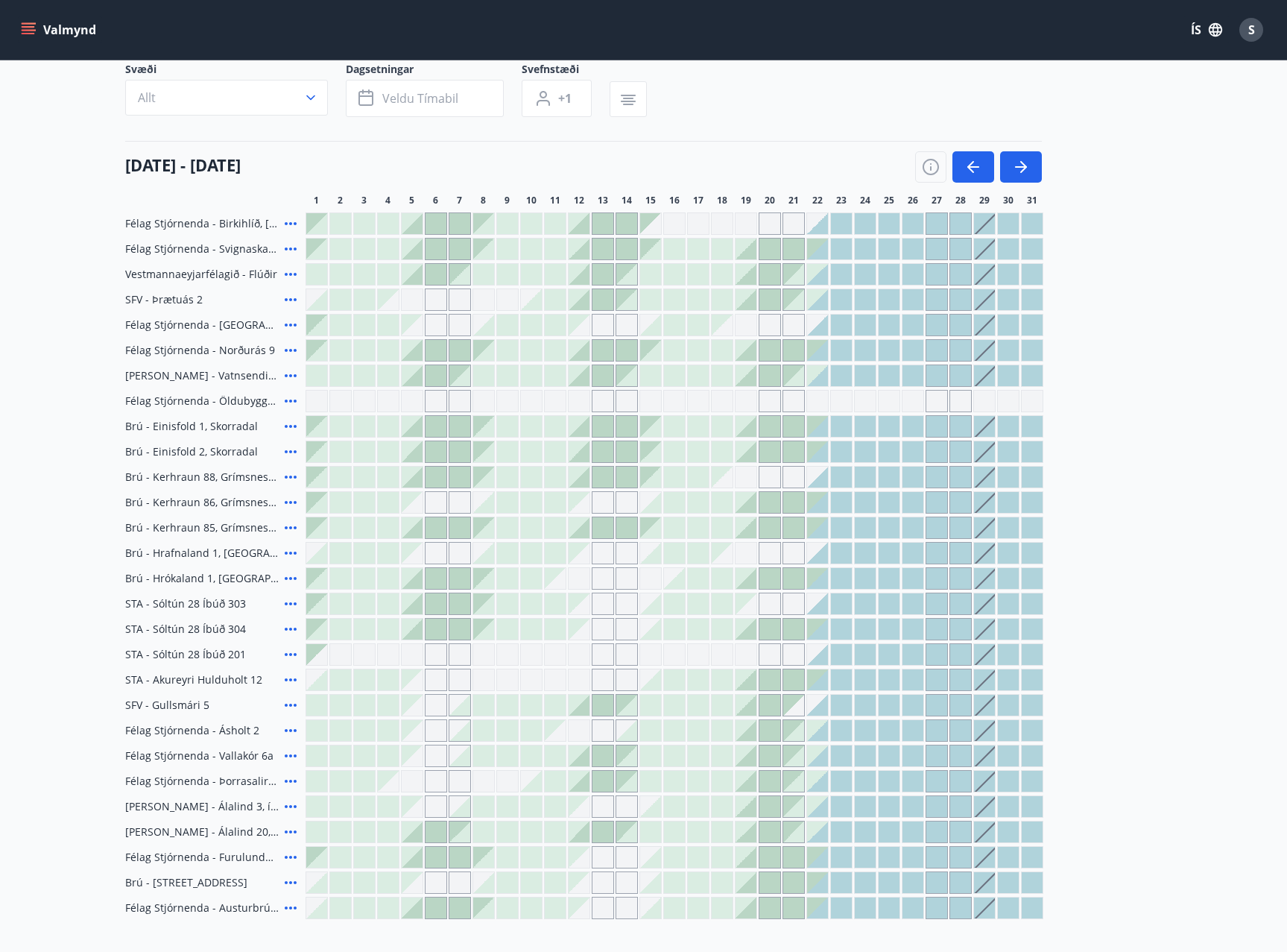
scroll to position [74, 0]
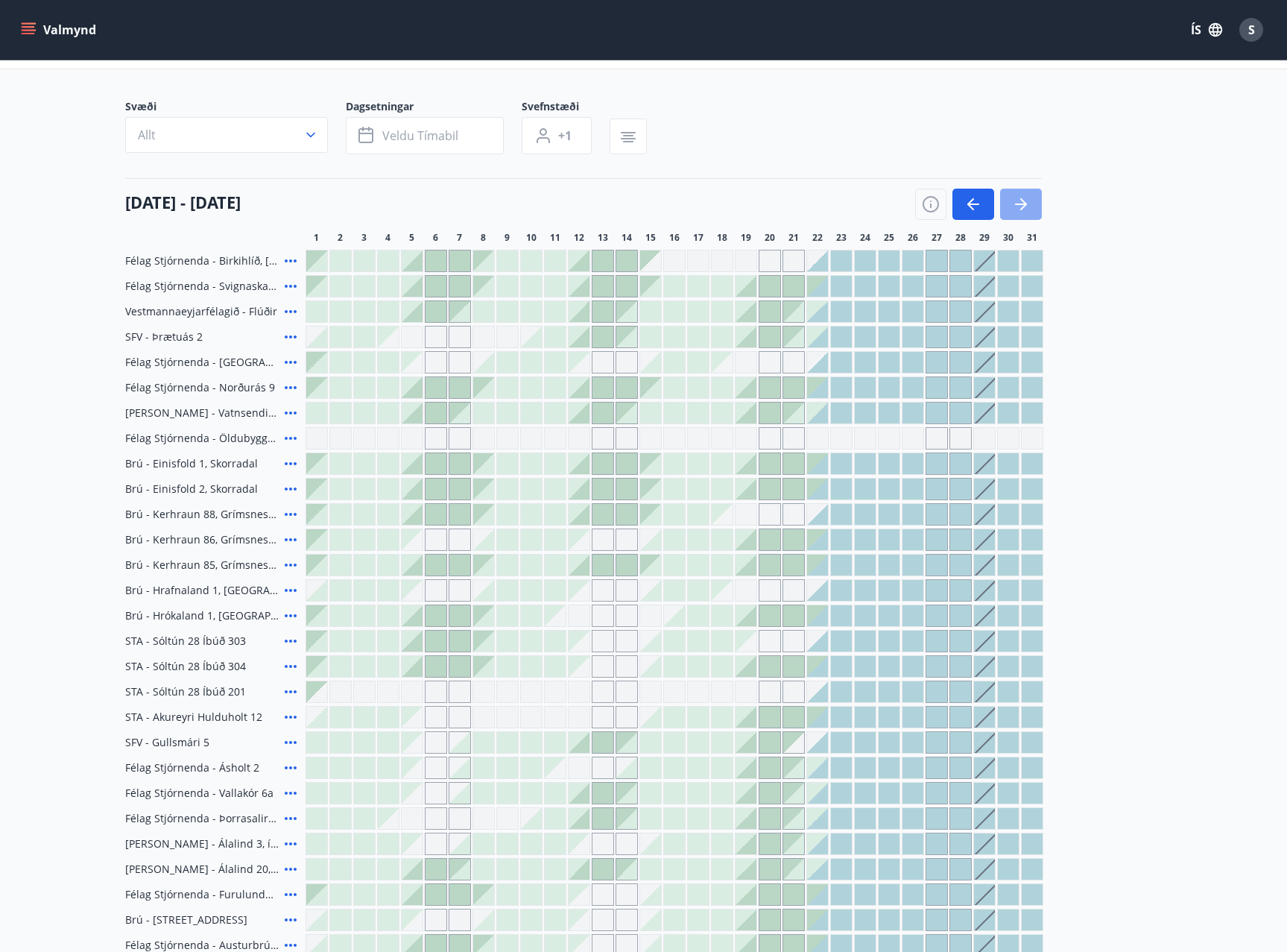
click at [1023, 205] on icon "button" at bounding box center [1023, 203] width 7 height 12
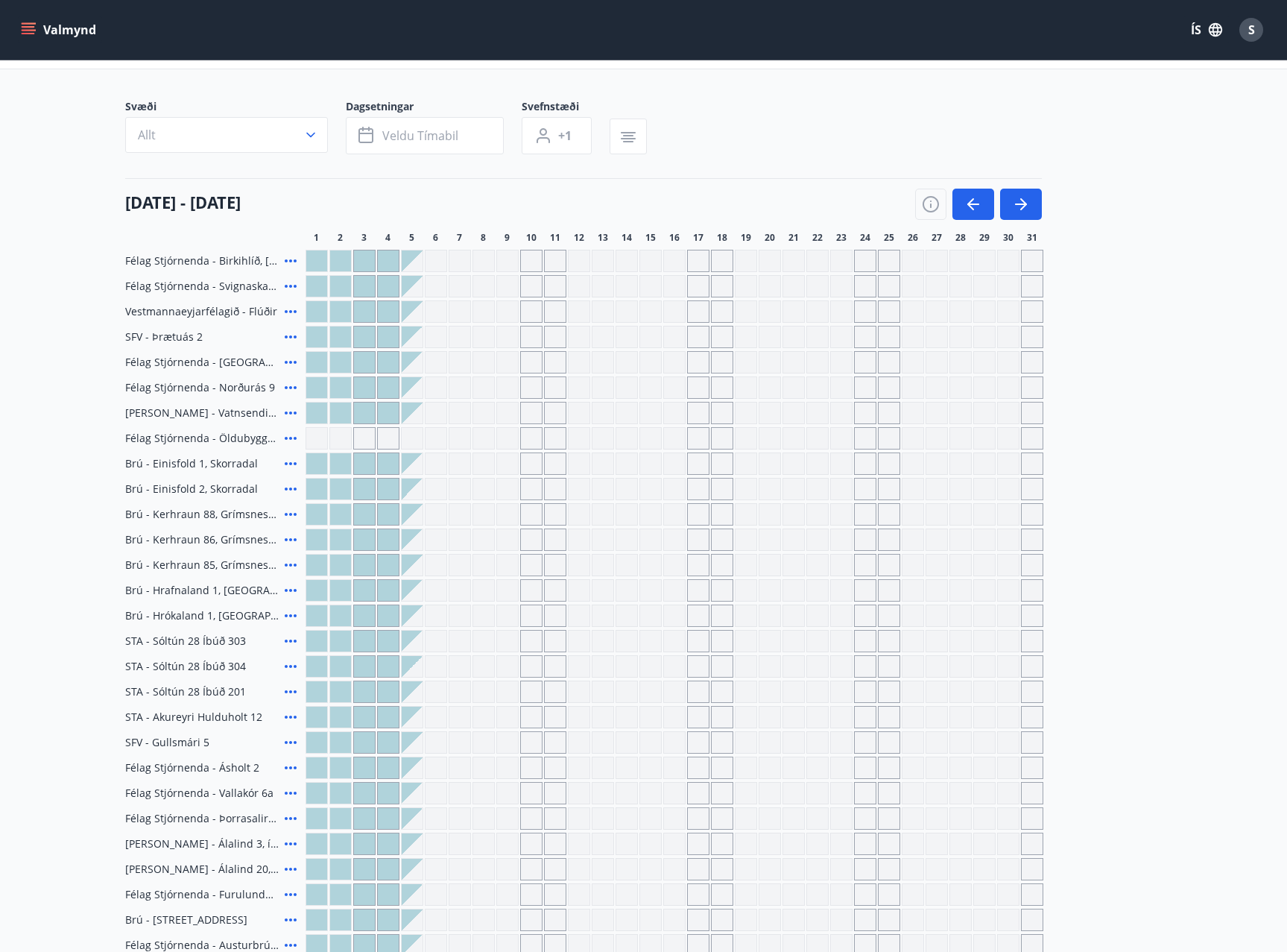
click at [602, 489] on div "Gráir dagar eru ekki bókanlegir" at bounding box center [602, 488] width 22 height 22
click at [310, 140] on icon "button" at bounding box center [310, 134] width 15 height 15
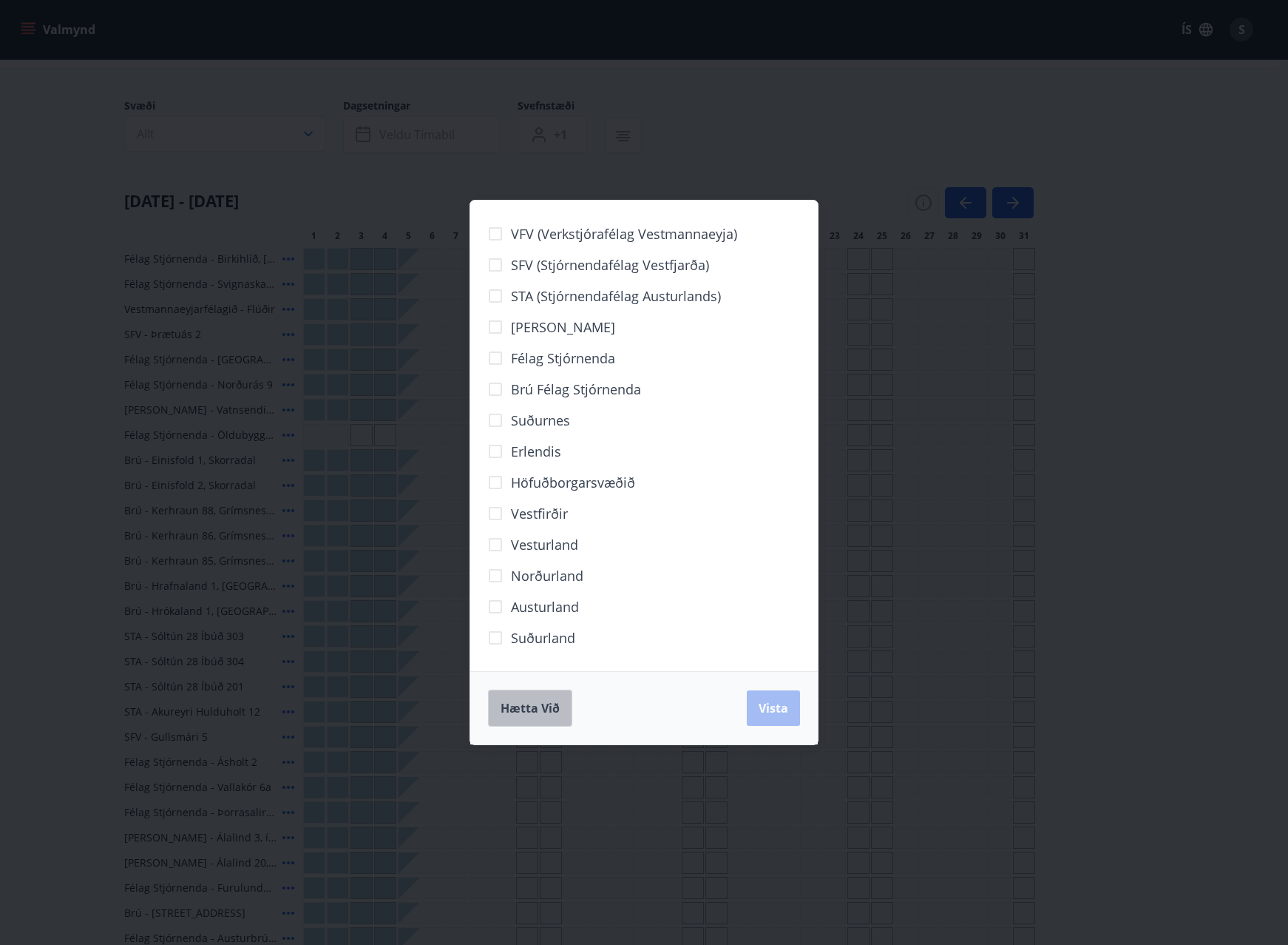
click at [546, 707] on span "Hætta við" at bounding box center [529, 708] width 59 height 17
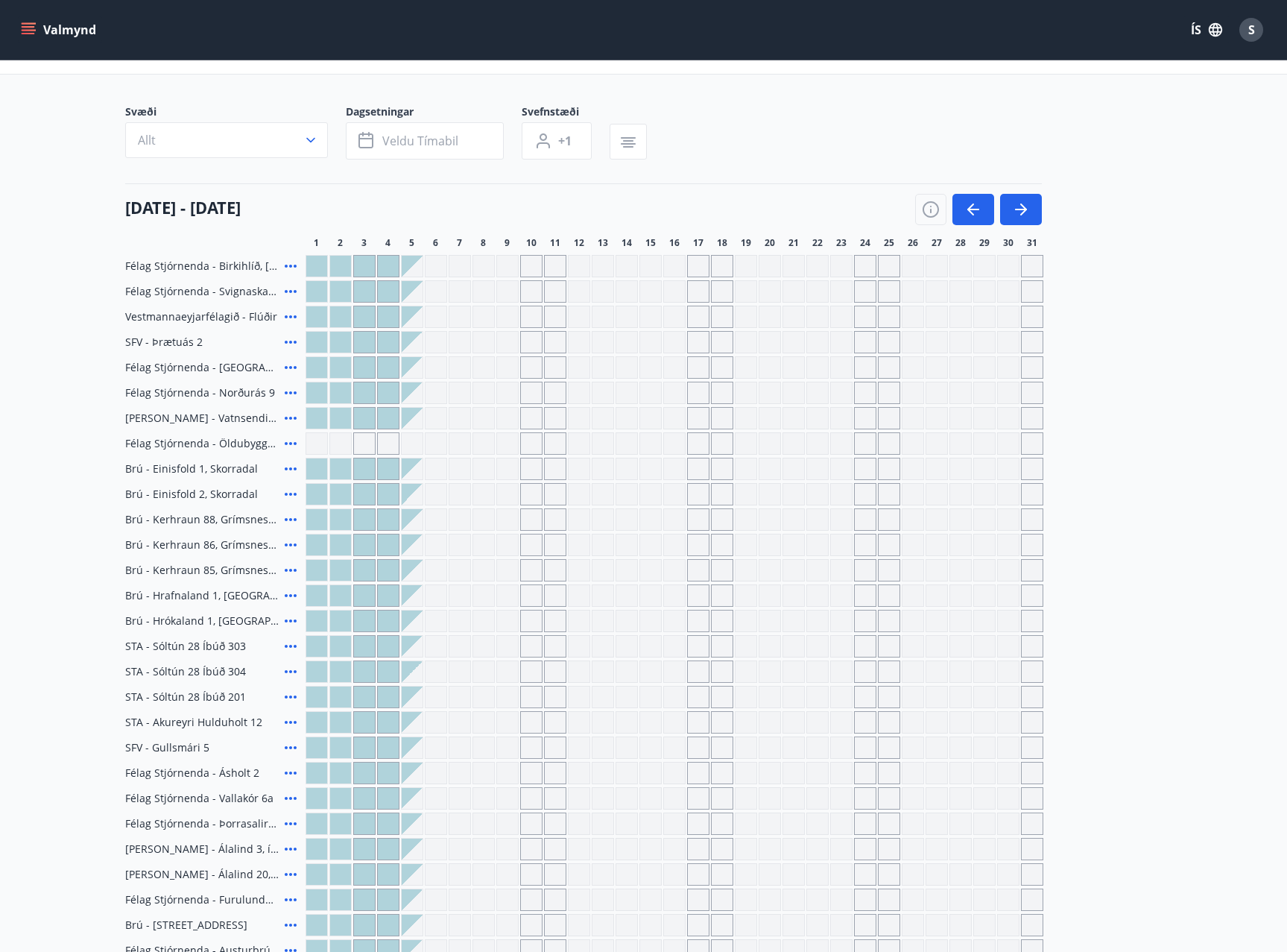
scroll to position [0, 0]
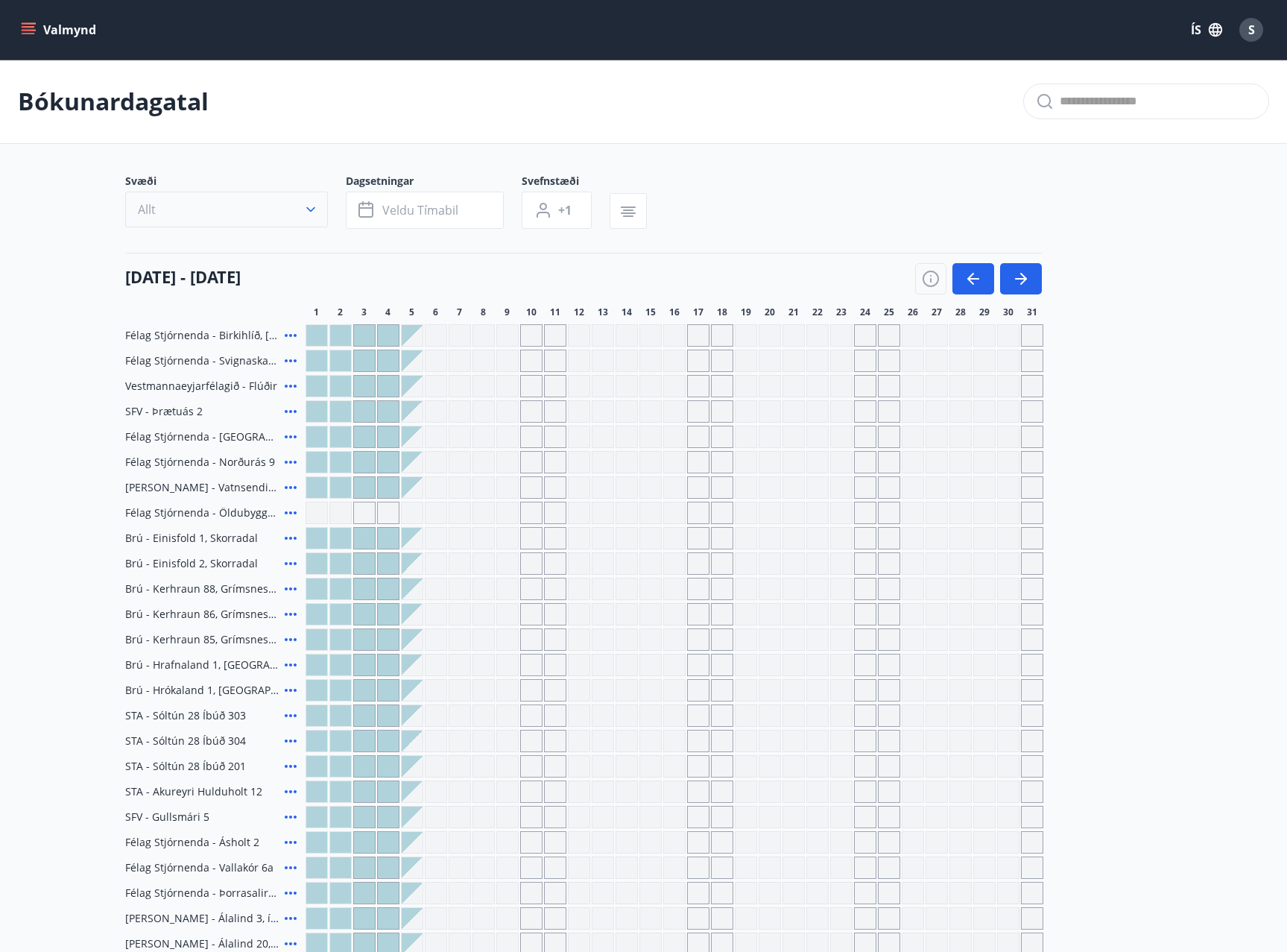
click at [277, 202] on button "Allt" at bounding box center [226, 209] width 203 height 35
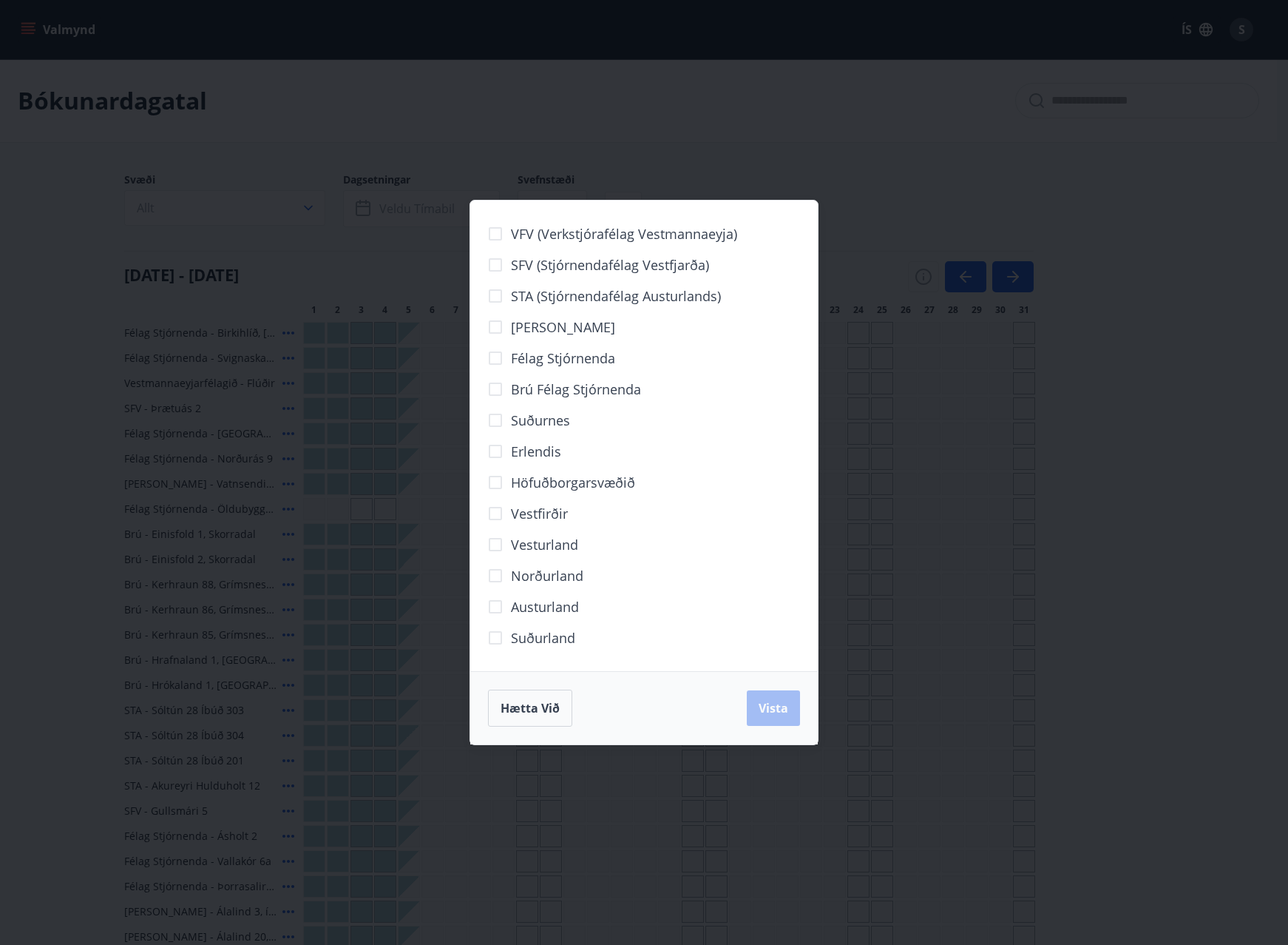
click at [548, 481] on span "Höfuðborgarsvæðið" at bounding box center [573, 482] width 125 height 19
click at [763, 713] on span "Vista" at bounding box center [774, 708] width 30 height 17
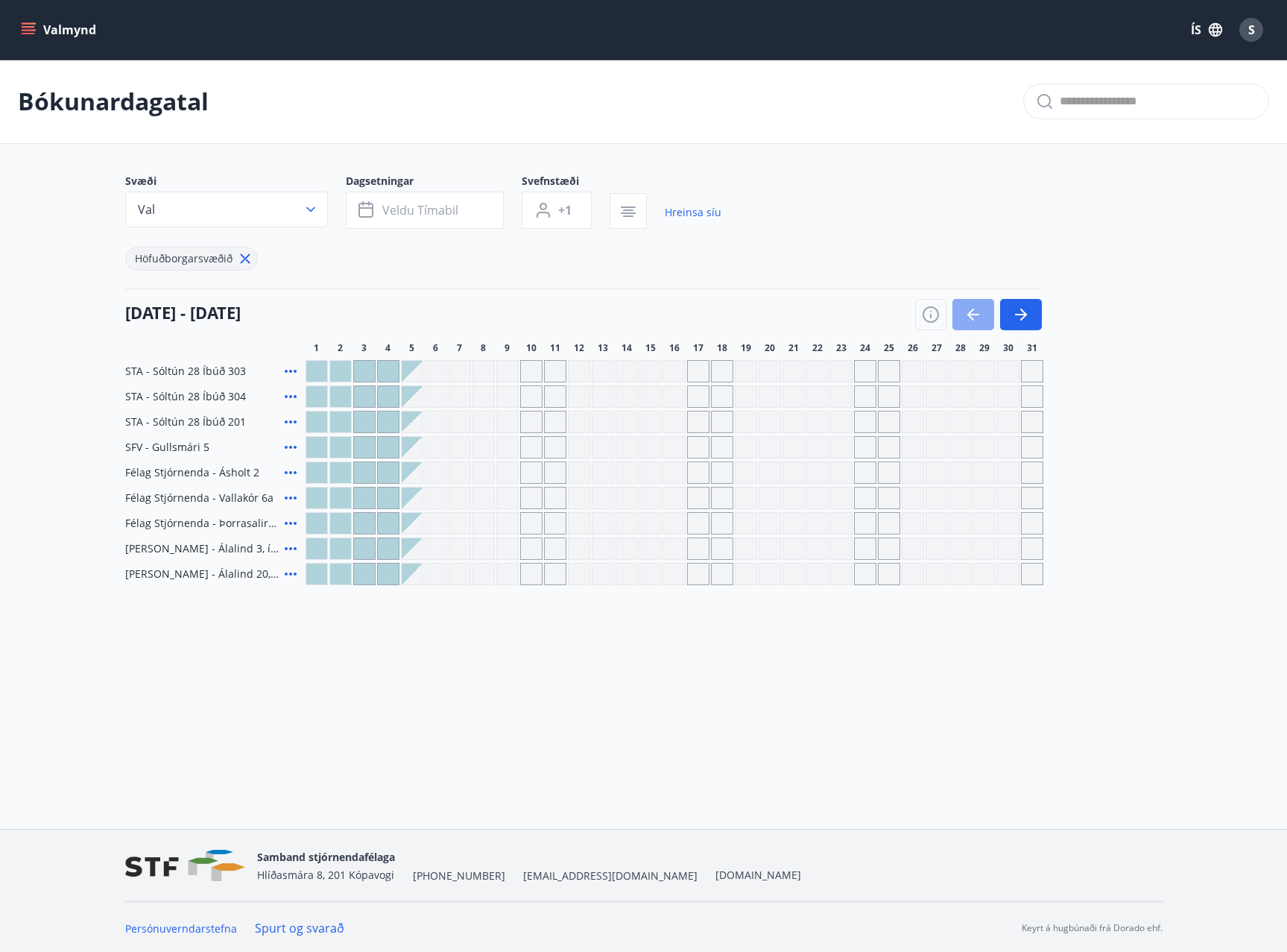
click at [971, 314] on icon "button" at bounding box center [973, 314] width 18 height 18
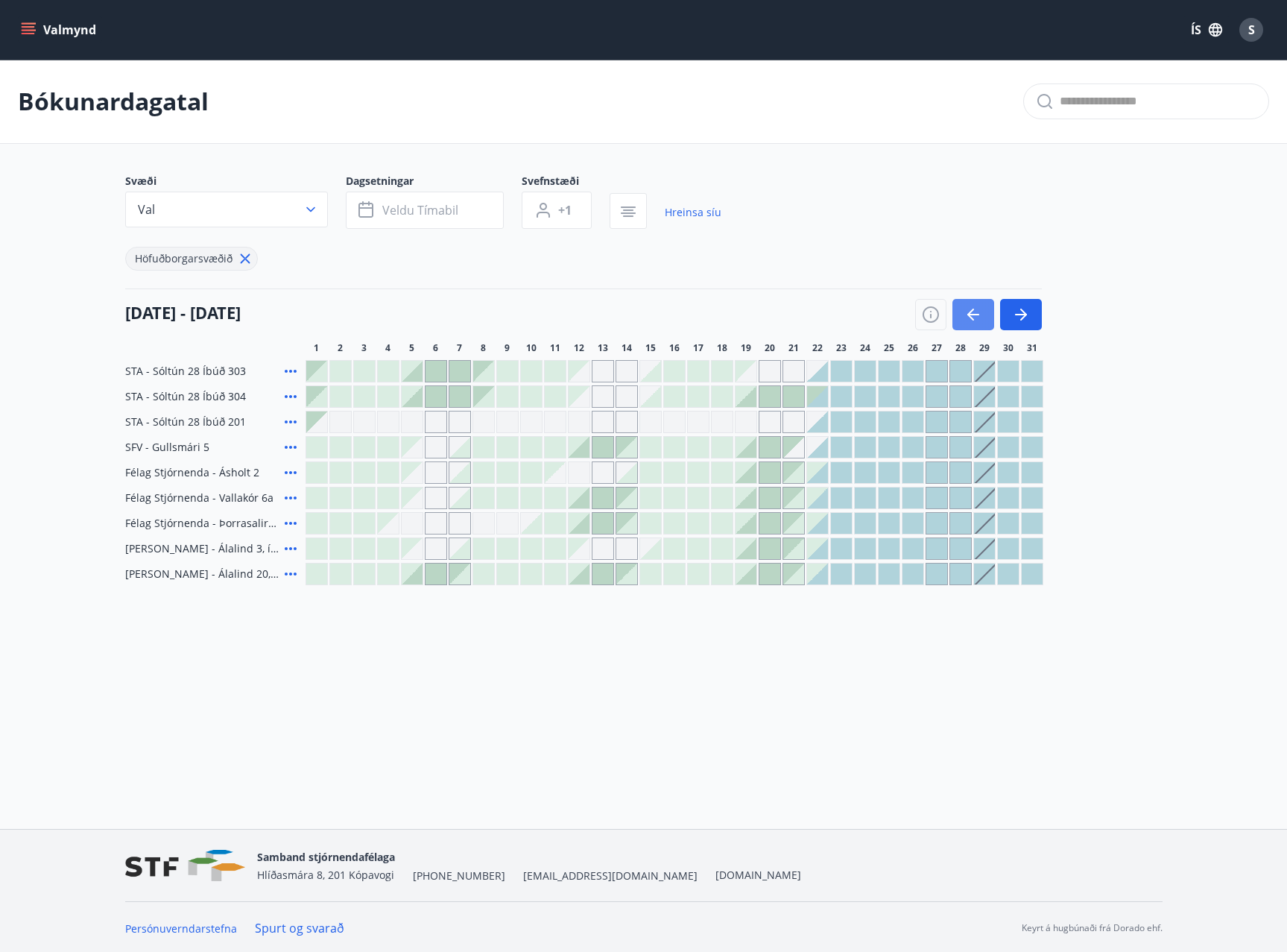
click at [971, 314] on icon "button" at bounding box center [972, 315] width 11 height 2
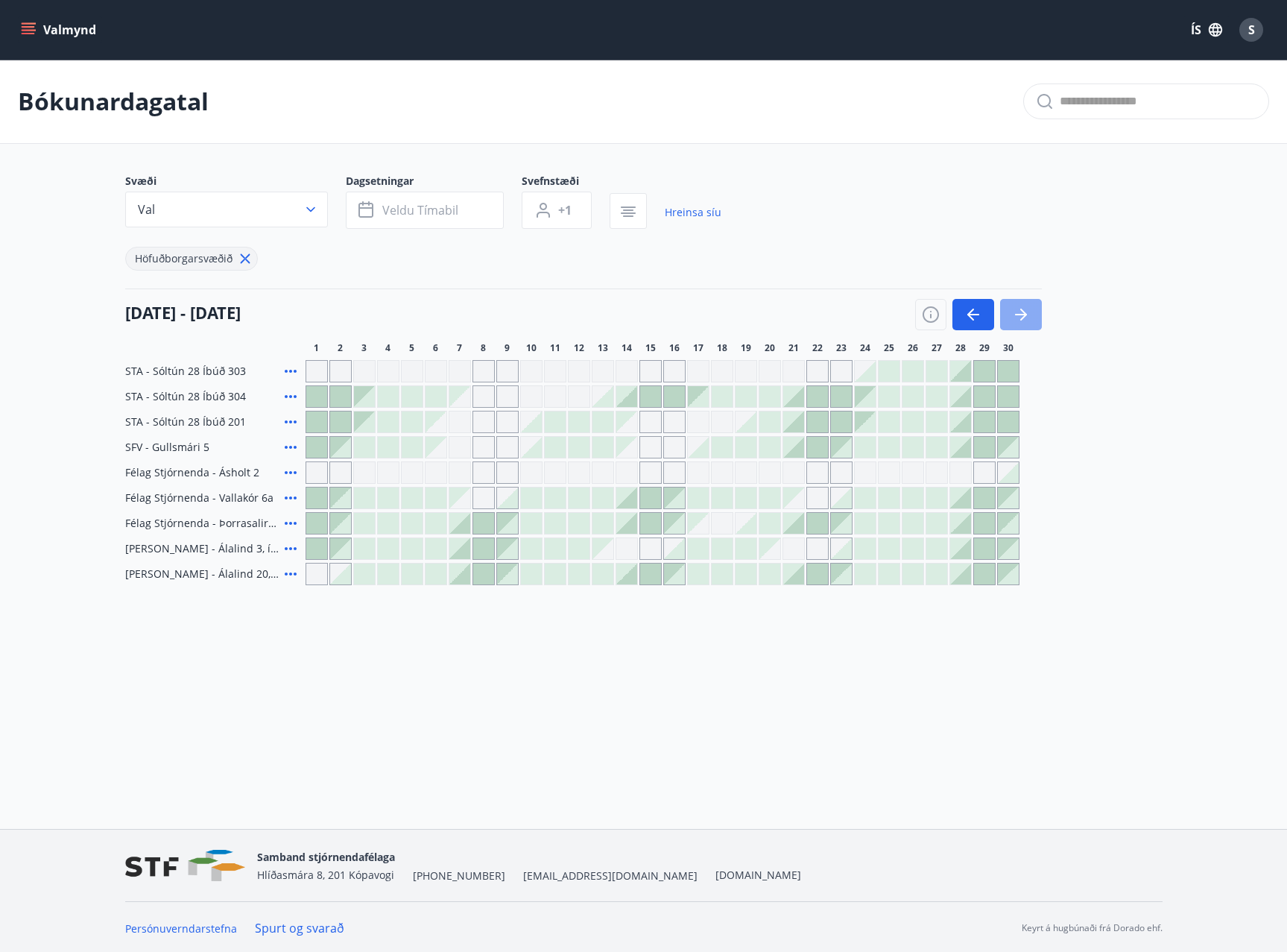
click at [1028, 316] on icon "button" at bounding box center [1021, 314] width 18 height 18
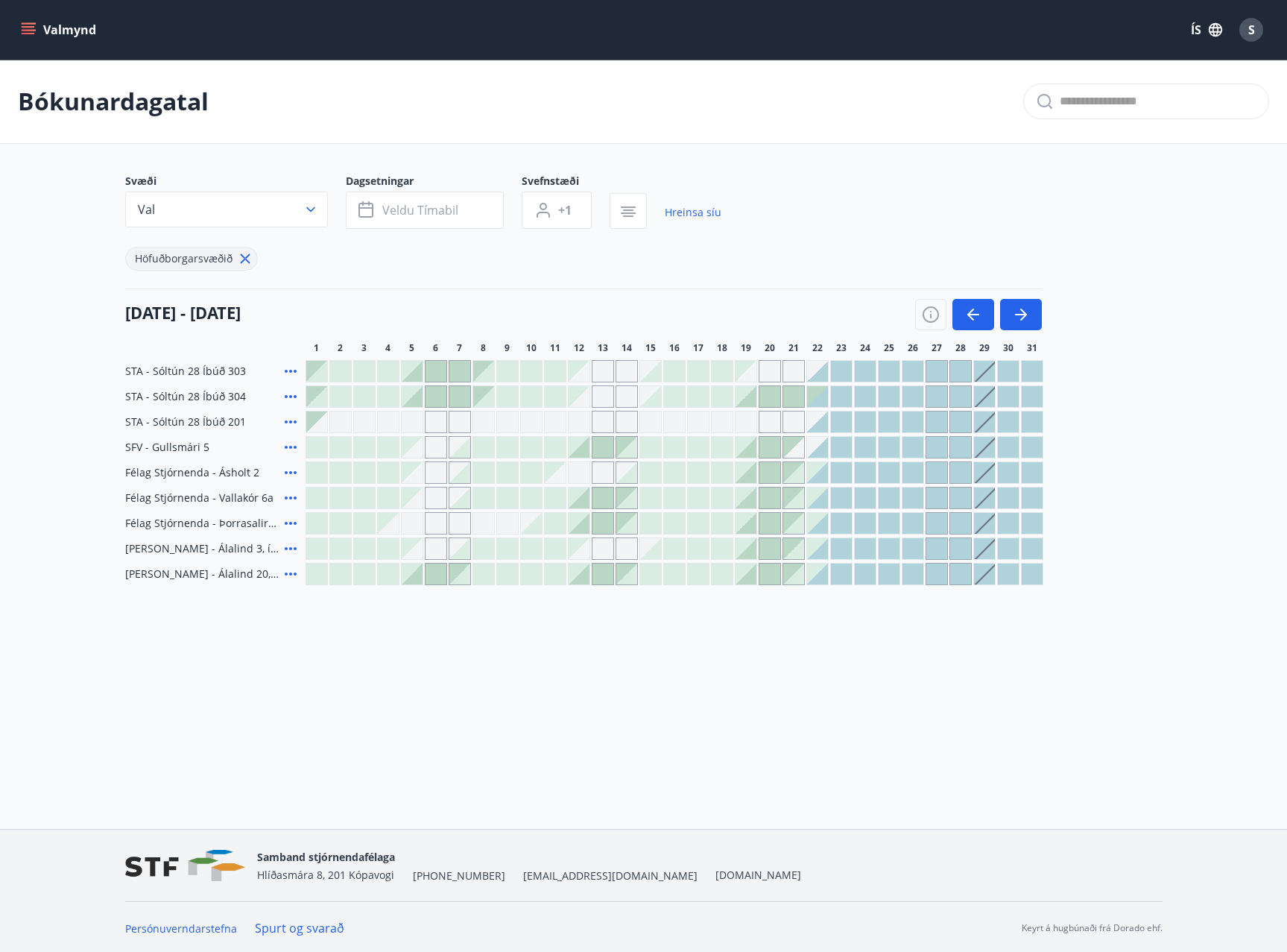
click at [294, 420] on icon at bounding box center [290, 422] width 18 height 18
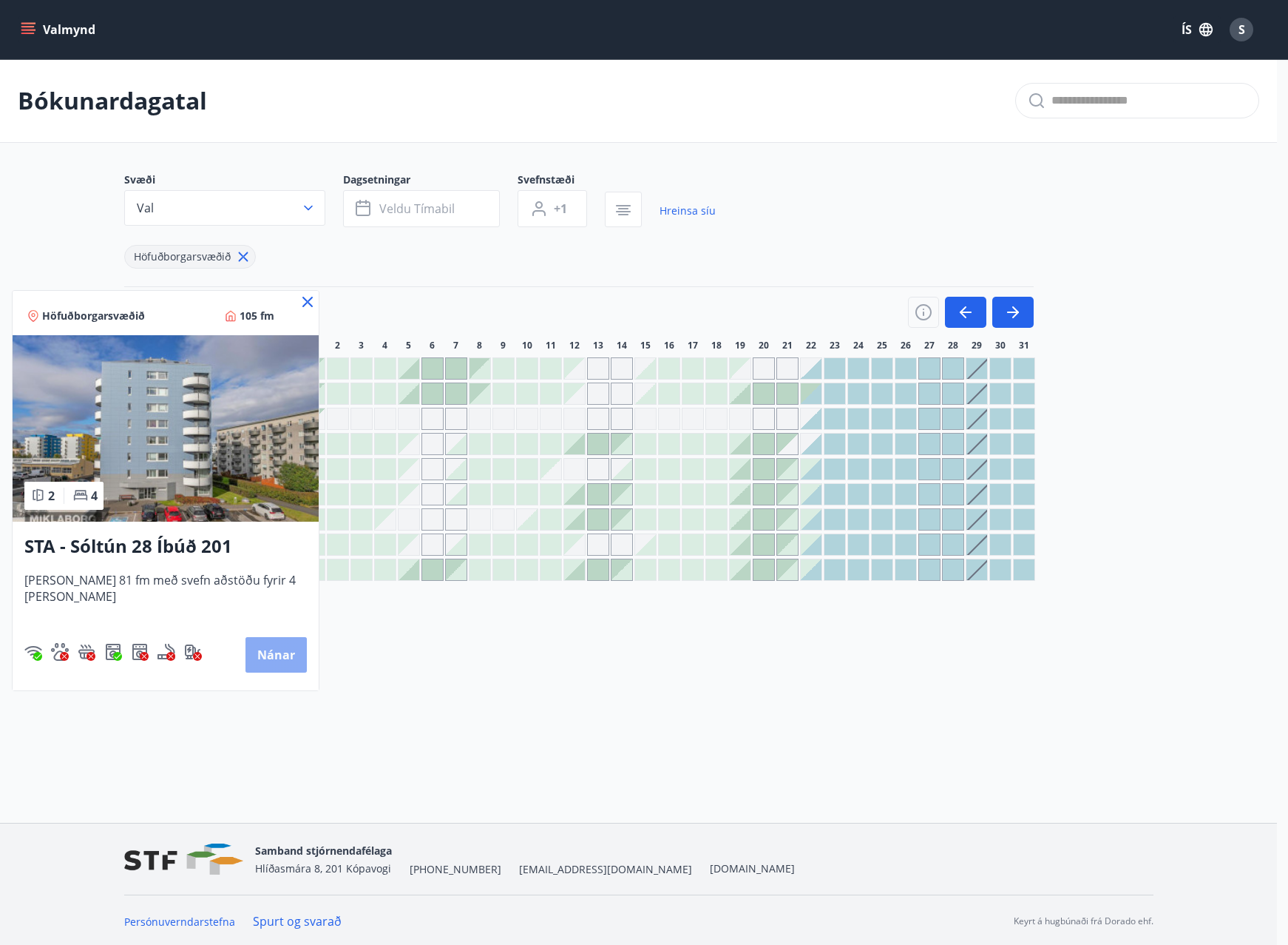
click at [263, 655] on button "Nánar" at bounding box center [277, 654] width 61 height 35
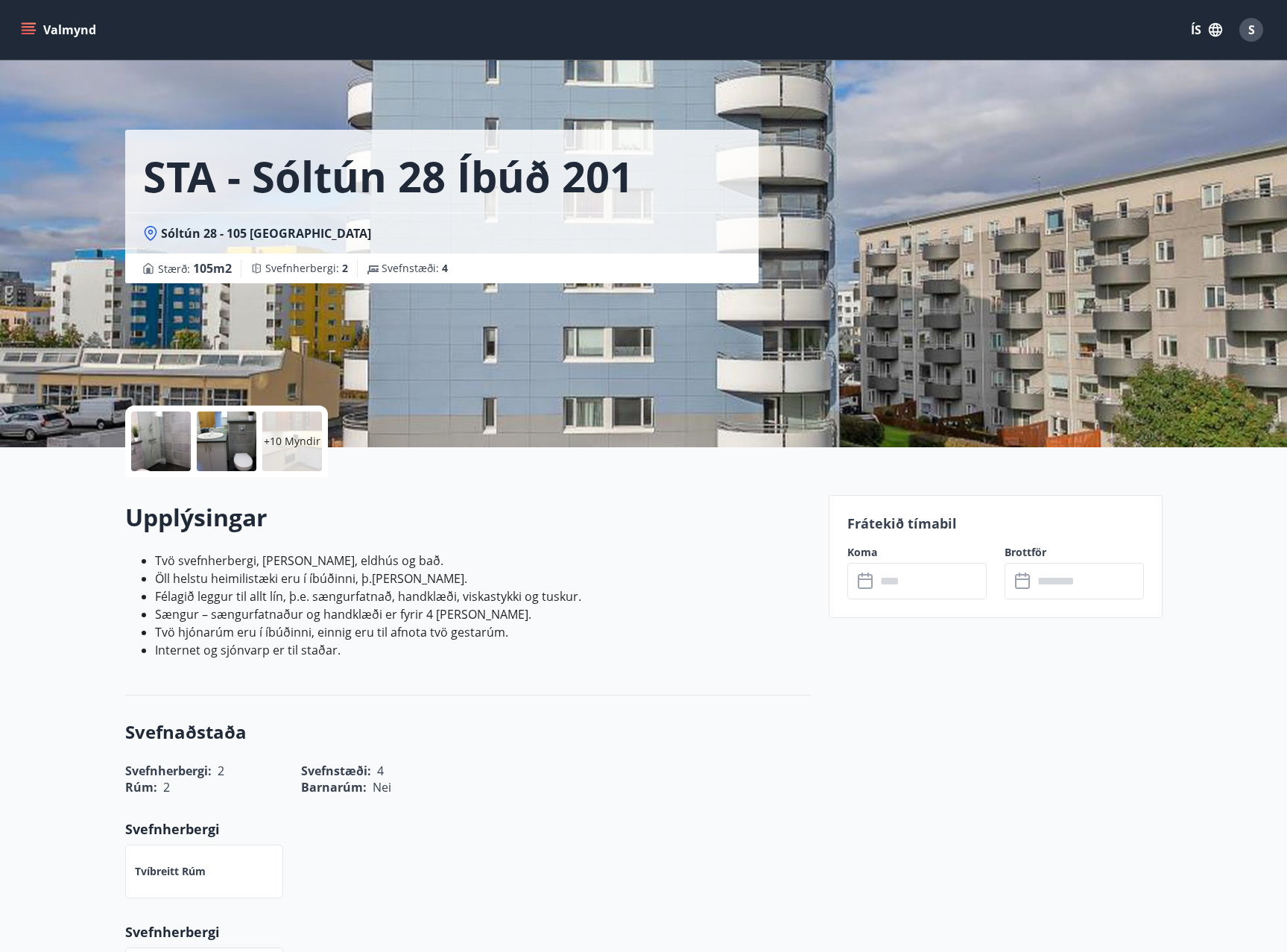
click at [294, 448] on p "+10 Myndir" at bounding box center [292, 441] width 57 height 15
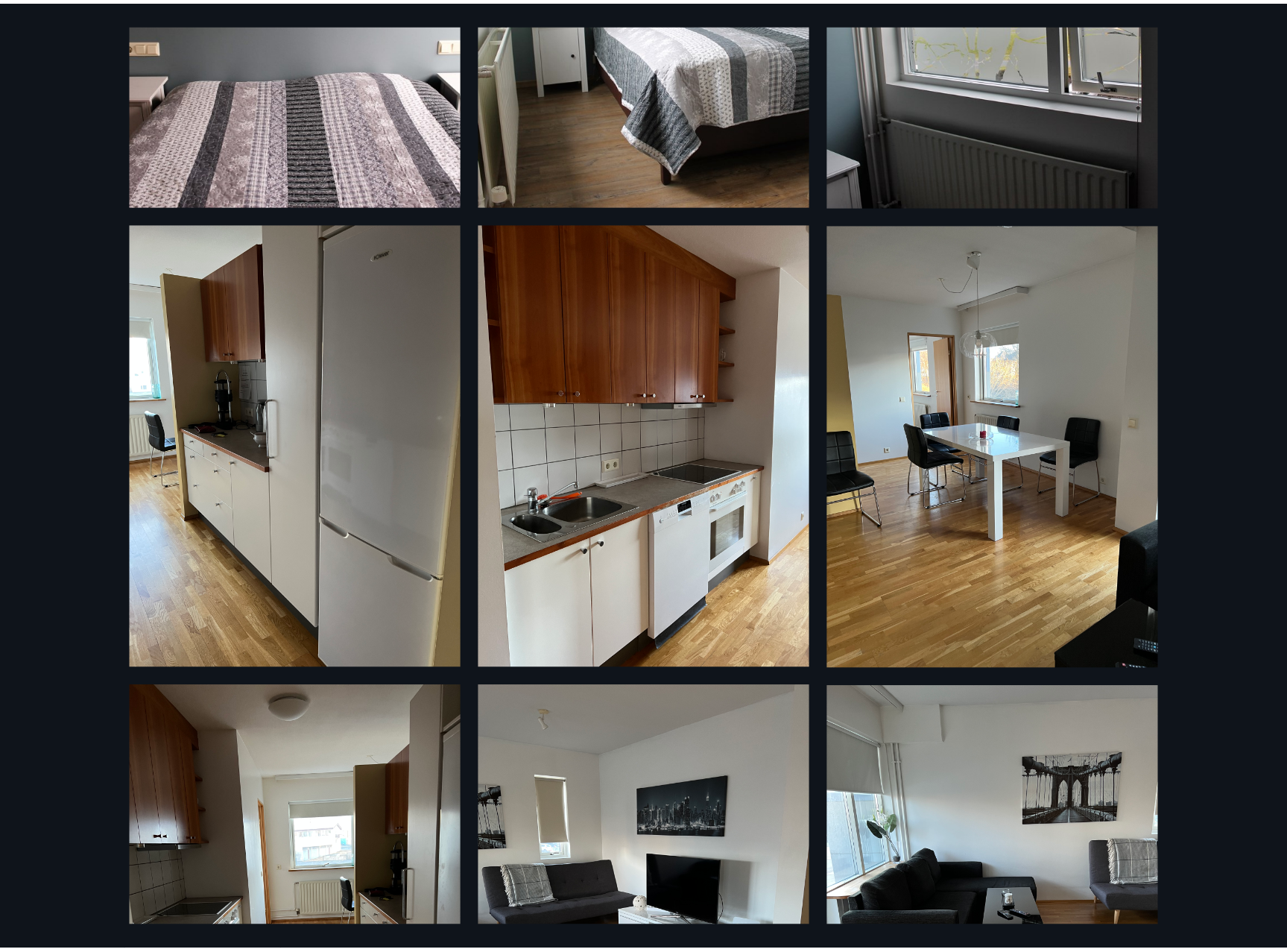
scroll to position [692, 0]
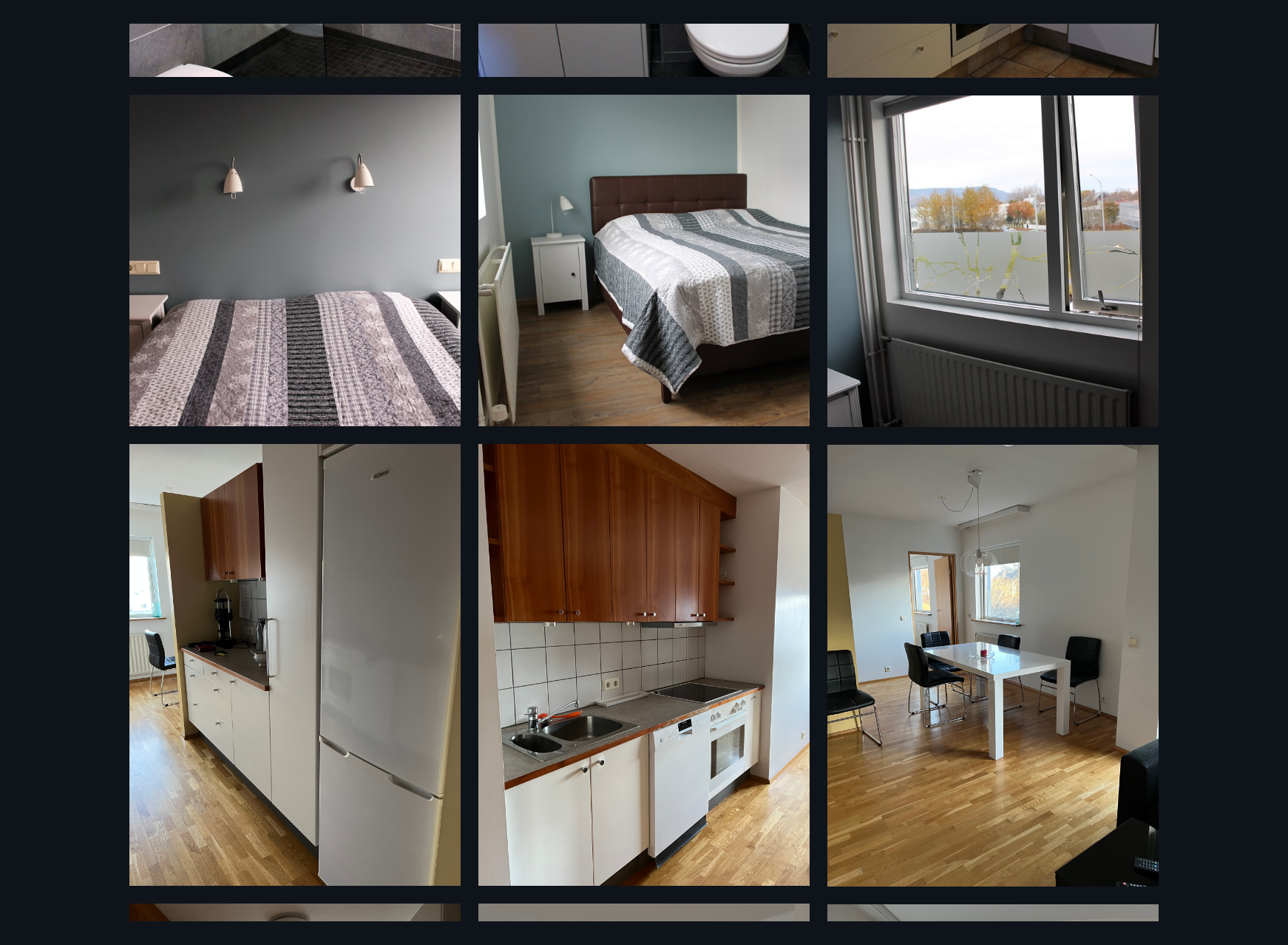
click at [386, 340] on img at bounding box center [294, 260] width 331 height 331
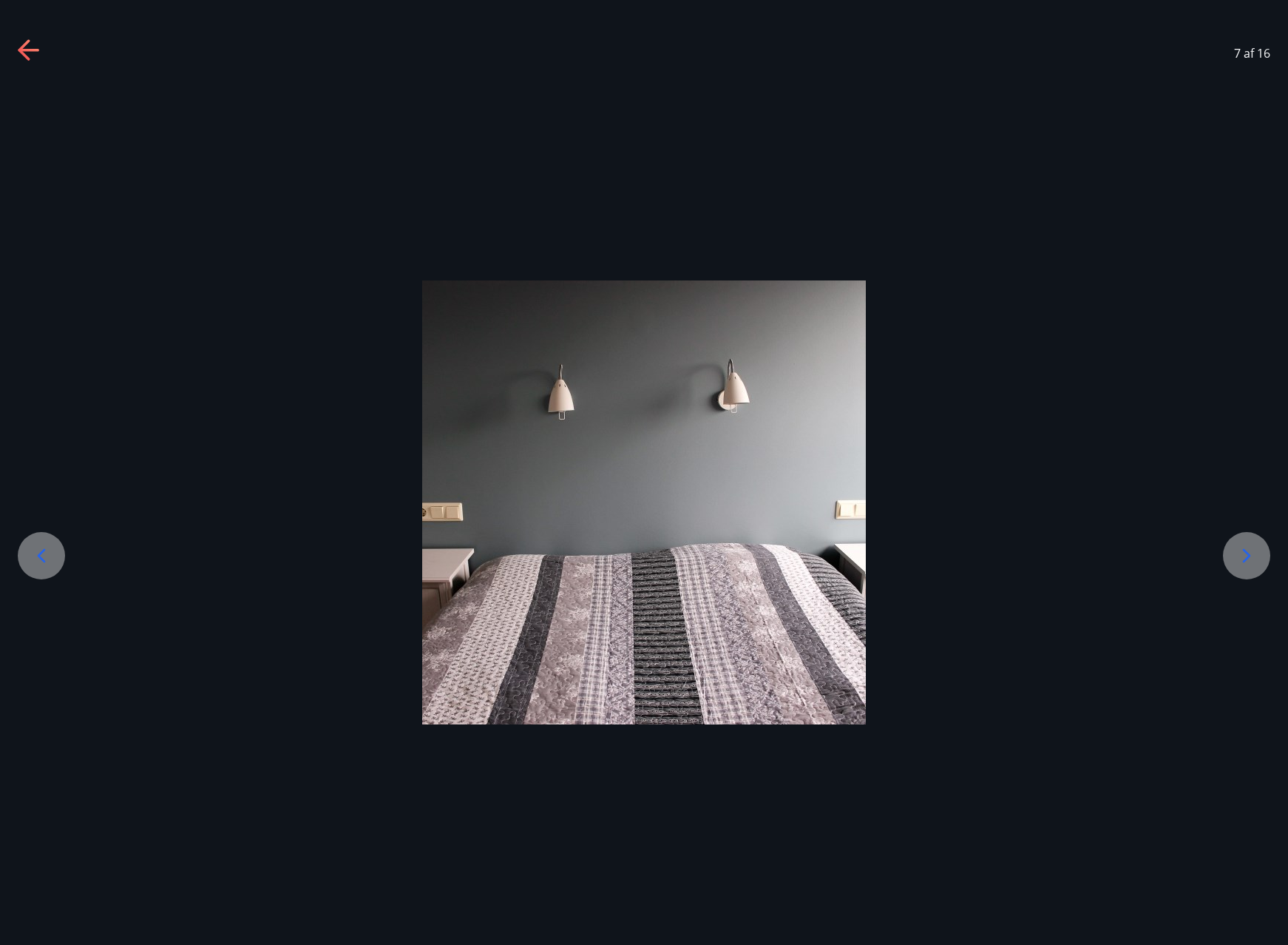
click at [1251, 541] on div at bounding box center [1247, 556] width 47 height 47
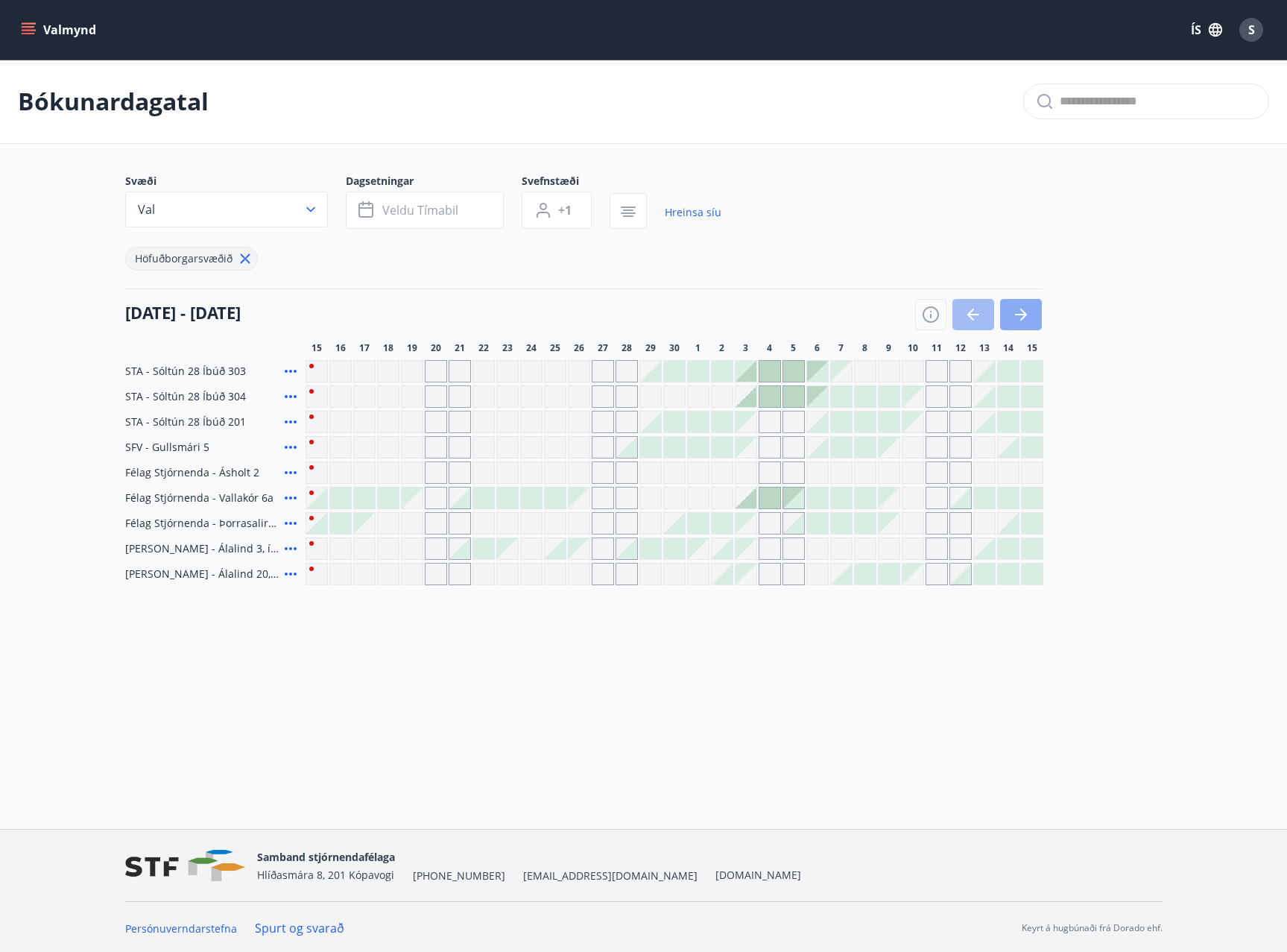
click at [1029, 323] on icon "button" at bounding box center [1021, 314] width 18 height 18
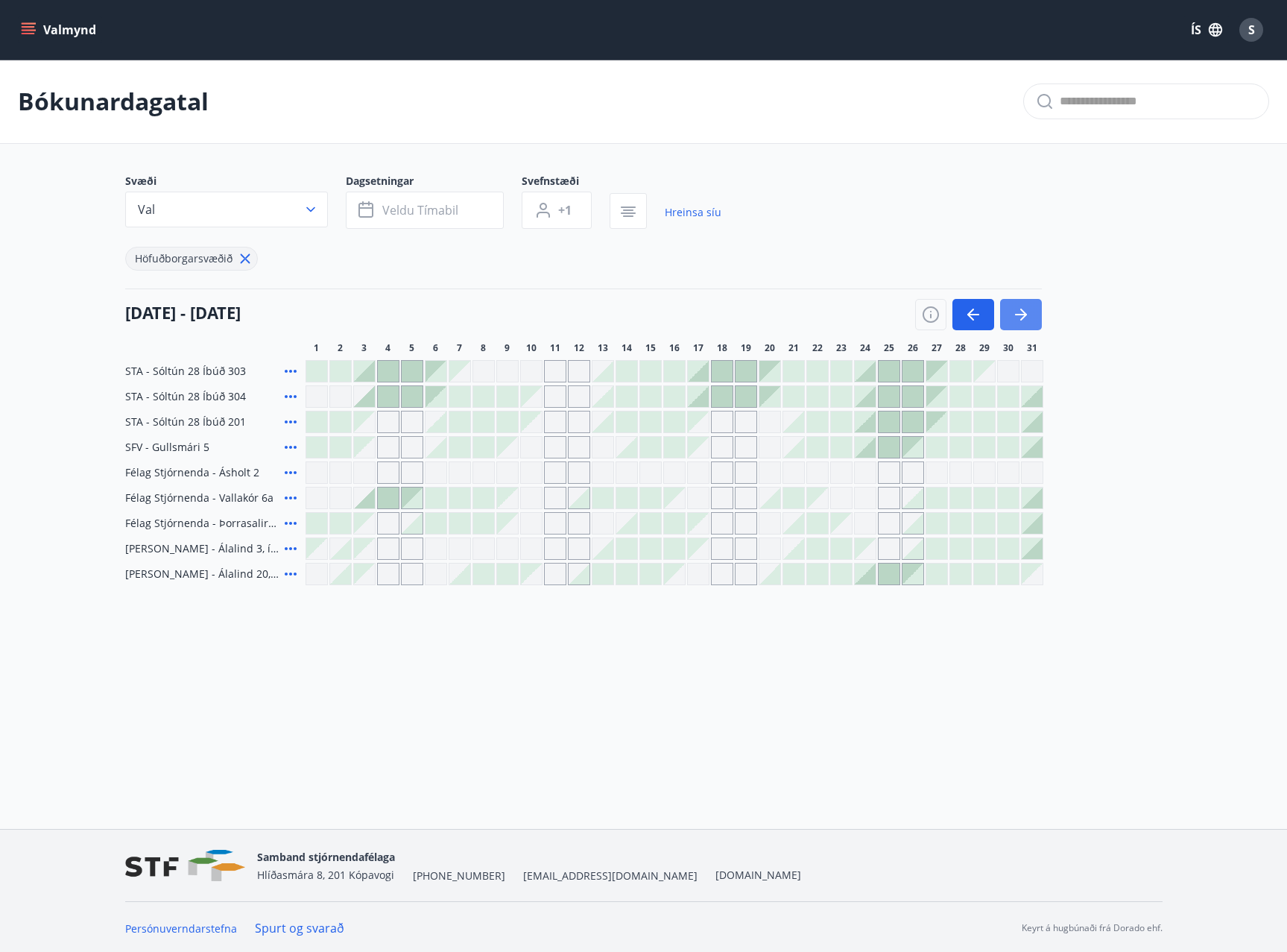
click at [1029, 323] on icon "button" at bounding box center [1021, 314] width 18 height 18
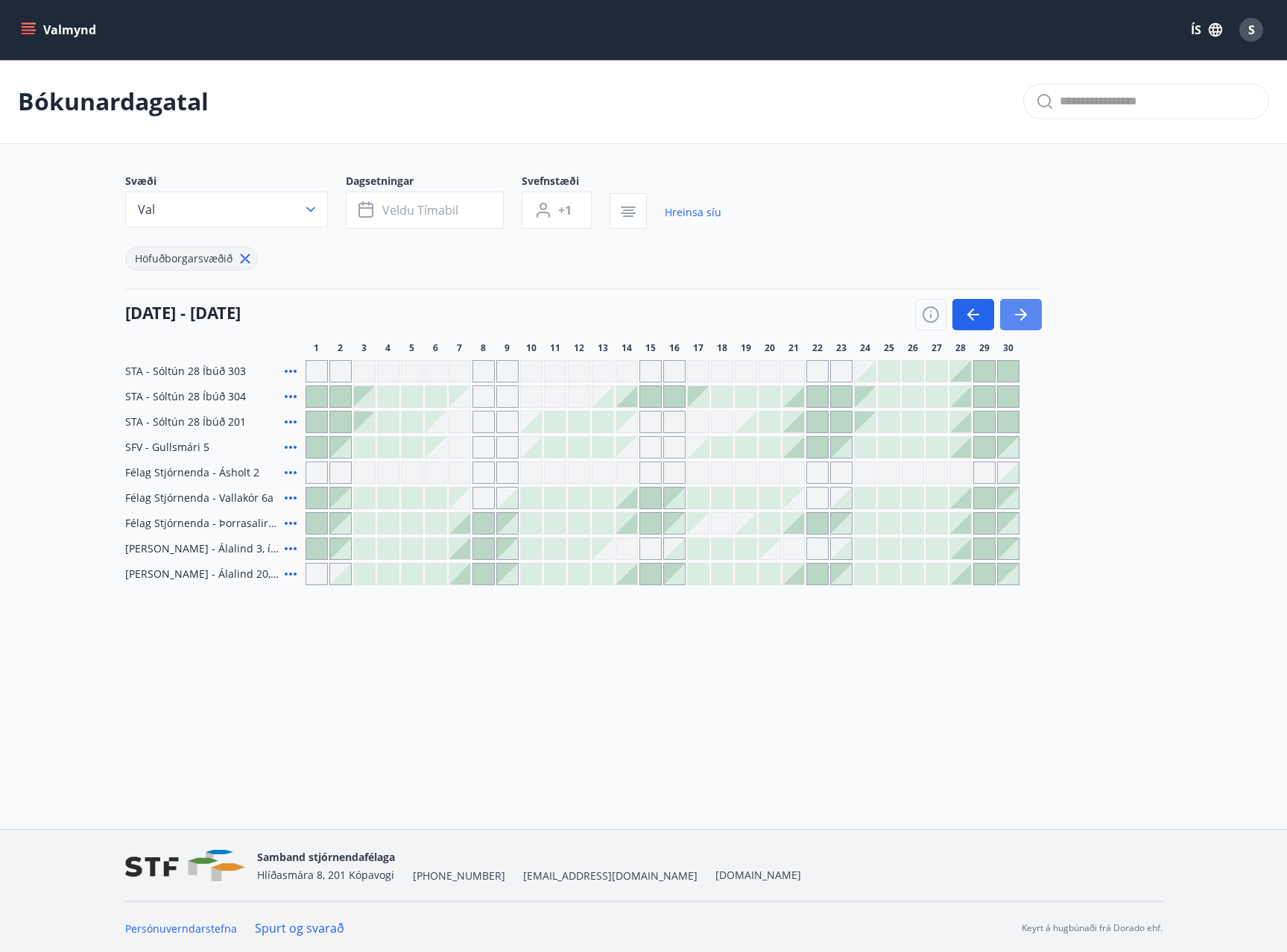
click at [1029, 323] on icon "button" at bounding box center [1021, 314] width 18 height 18
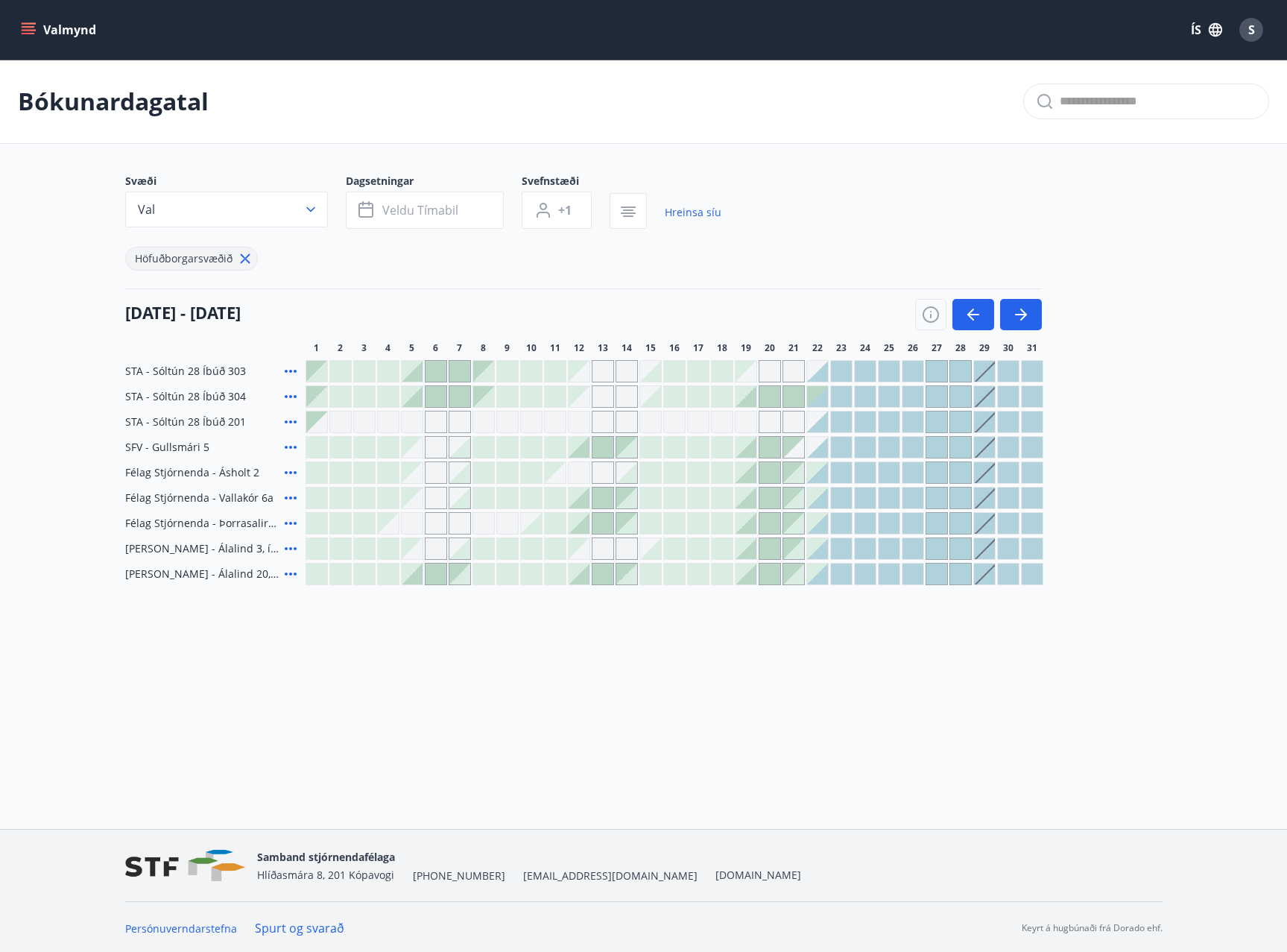
click at [583, 399] on div "Gráir dagar eru ekki bókanlegir" at bounding box center [579, 396] width 21 height 21
click at [538, 395] on div at bounding box center [532, 396] width 21 height 21
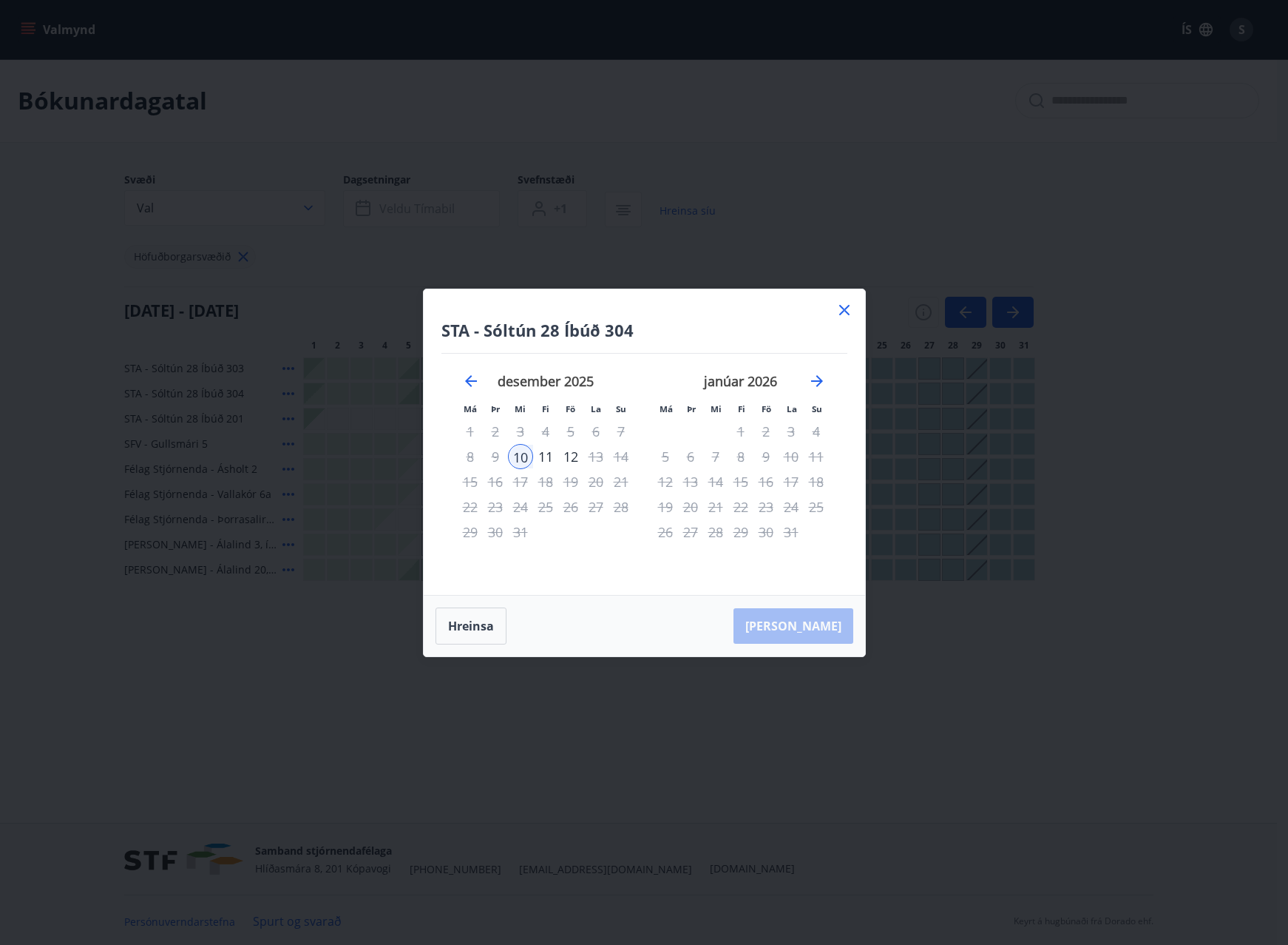
click at [848, 301] on icon at bounding box center [845, 310] width 18 height 18
